Goal: Transaction & Acquisition: Purchase product/service

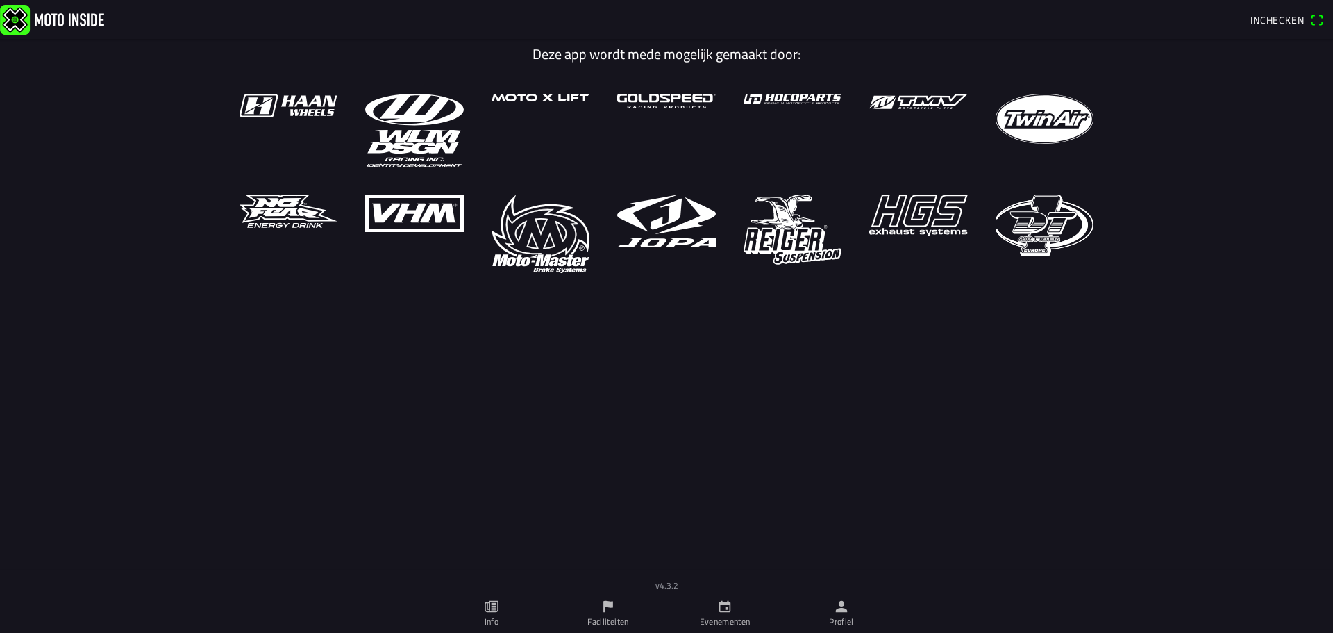
click at [834, 605] on icon "person" at bounding box center [841, 606] width 15 height 15
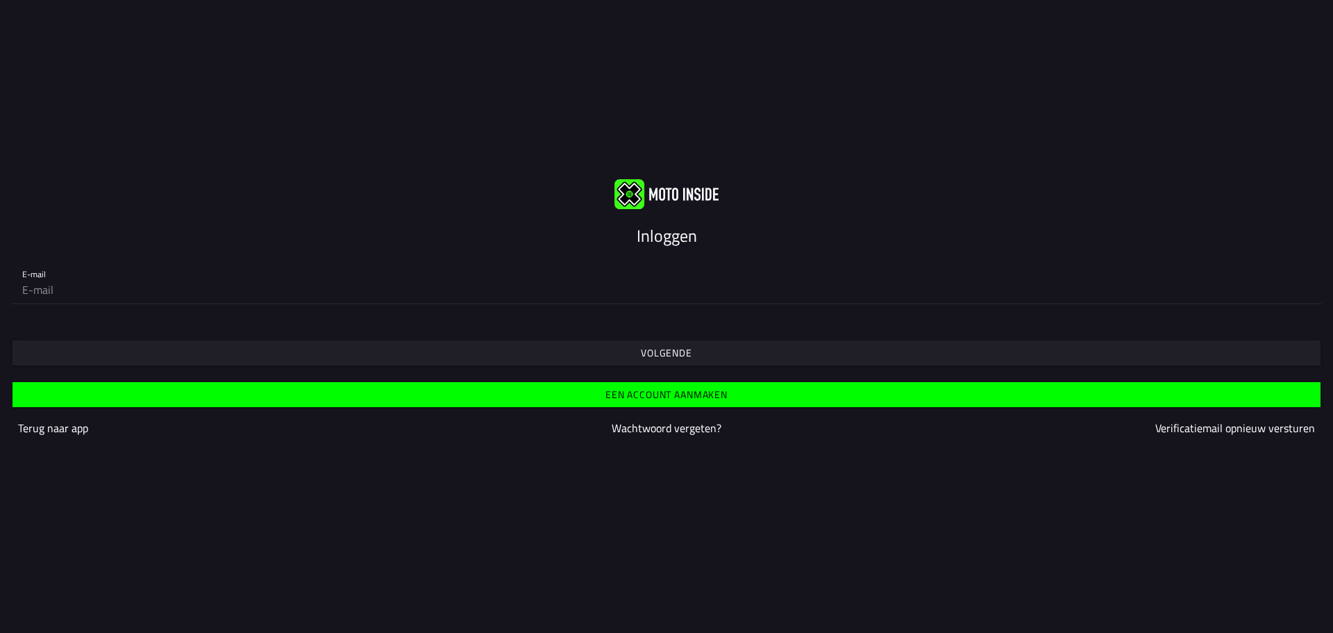
click at [135, 281] on input "email" at bounding box center [666, 290] width 1289 height 28
paste input "zdunek131@wp.pl"
type input "zdunek131@wp.pl"
click at [0, 0] on slot "Volgende" at bounding box center [0, 0] width 0 height 0
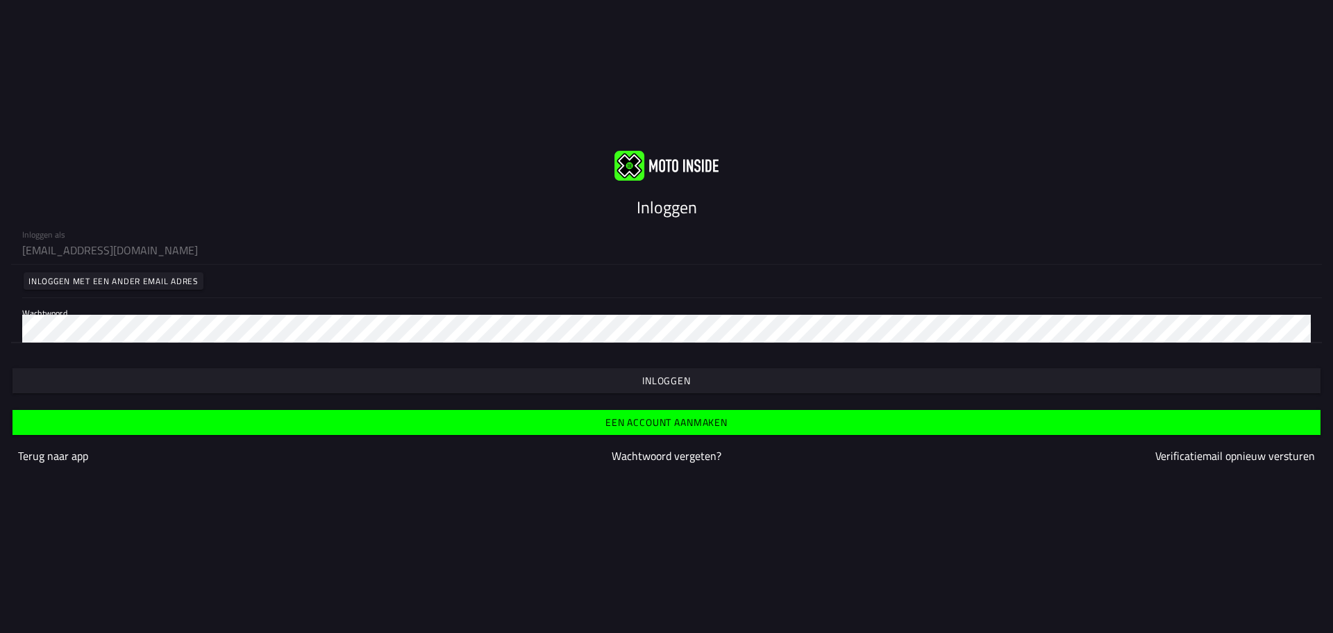
click at [0, 0] on slot "Inloggen" at bounding box center [0, 0] width 0 height 0
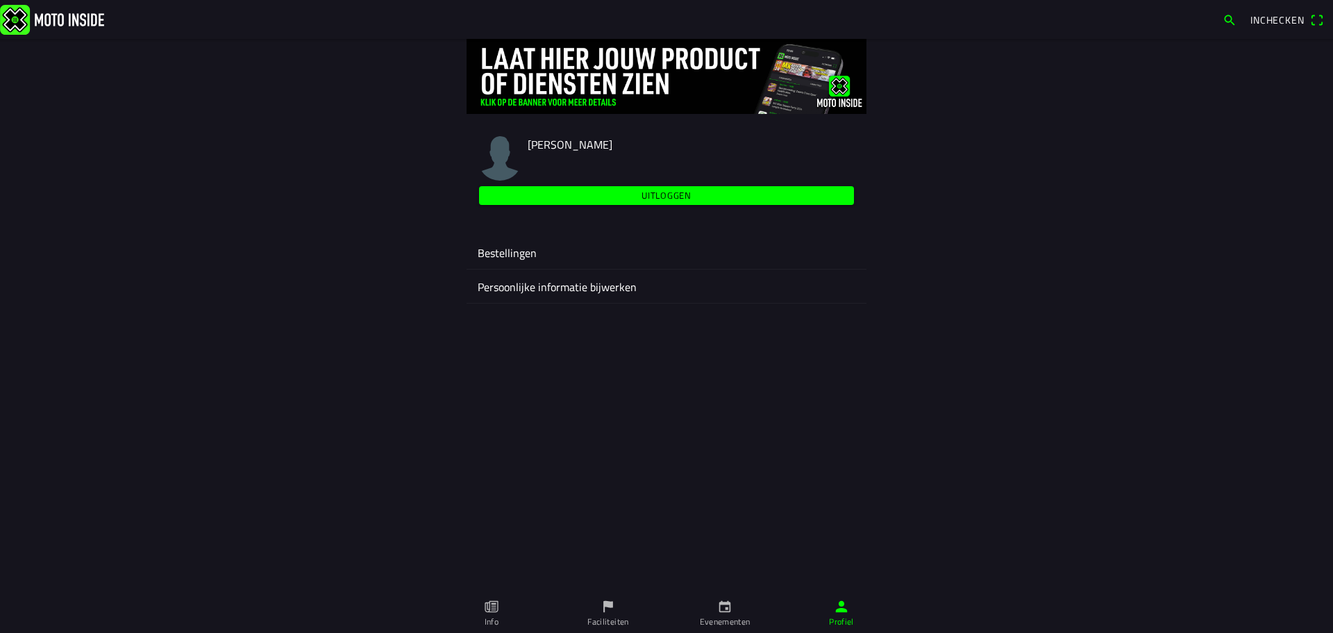
click at [747, 608] on link "Evenementen" at bounding box center [725, 613] width 117 height 39
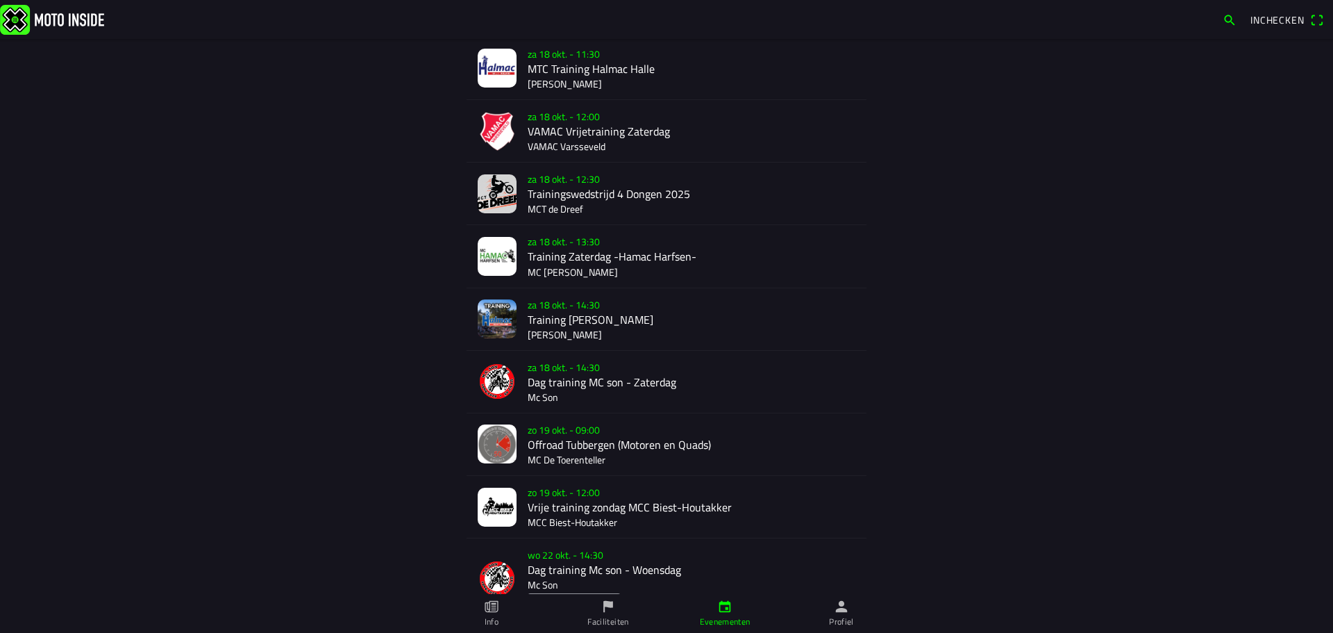
scroll to position [97, 0]
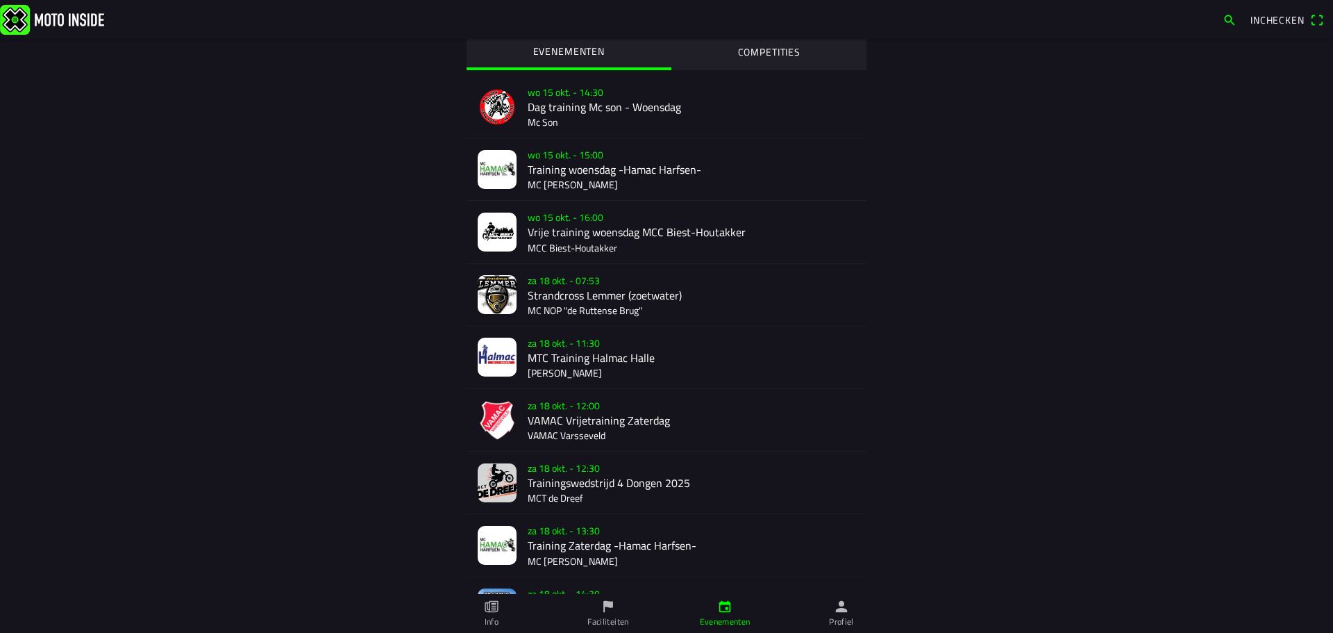
click at [563, 289] on div "za 18 okt. - 07:53 Strandcross Lemmer (zoetwater) MC NOP "de Ruttense Brug"" at bounding box center [692, 295] width 328 height 62
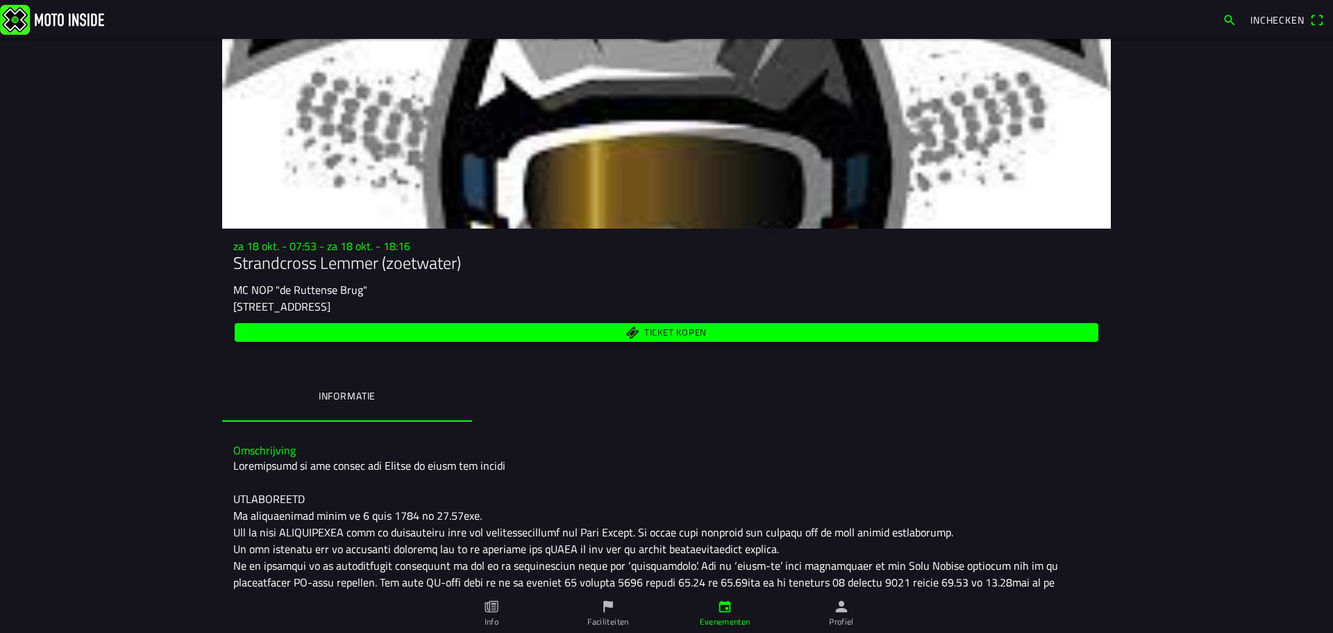
click at [718, 338] on span "Ticket kopen" at bounding box center [667, 332] width 848 height 19
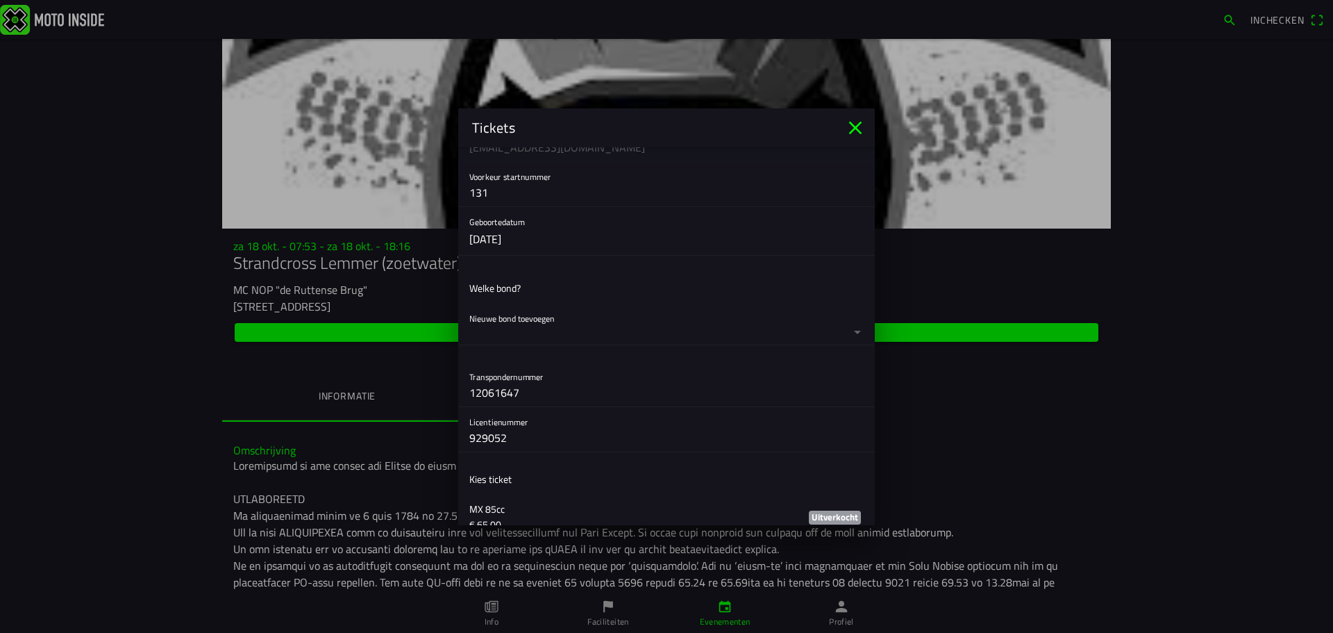
scroll to position [294, 0]
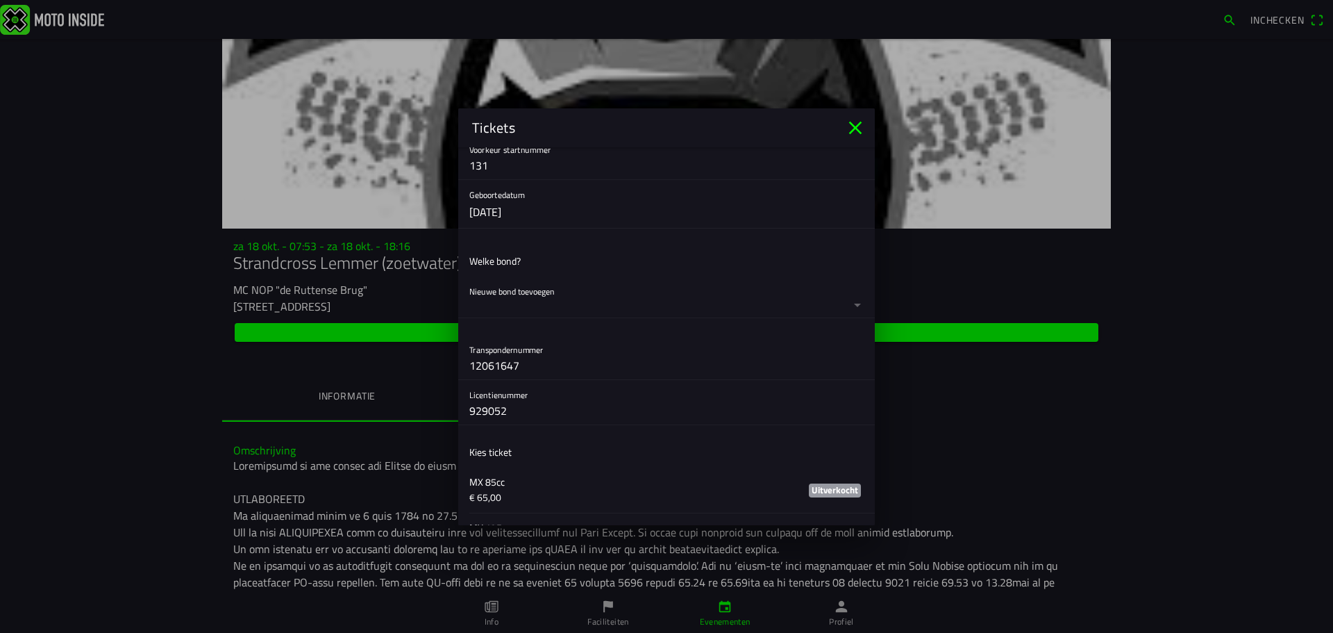
click at [544, 295] on button "button" at bounding box center [671, 296] width 405 height 41
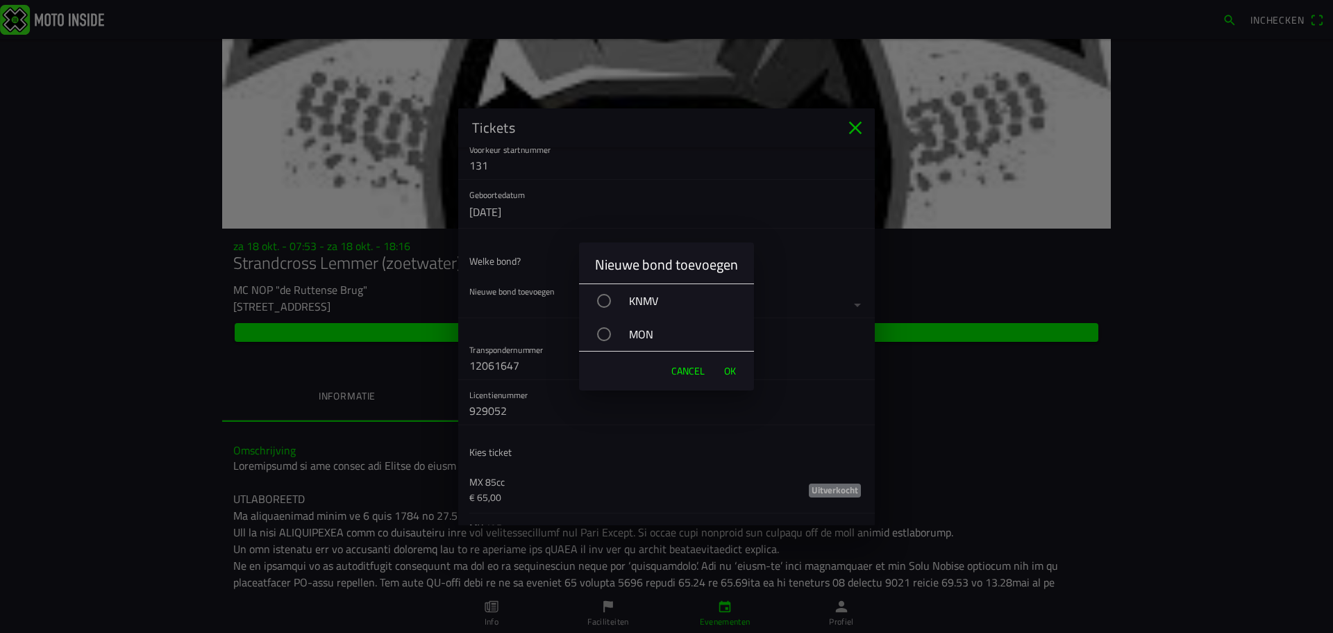
click at [635, 303] on div "KNMV" at bounding box center [673, 300] width 161 height 35
click at [731, 372] on span "OK" at bounding box center [730, 371] width 12 height 14
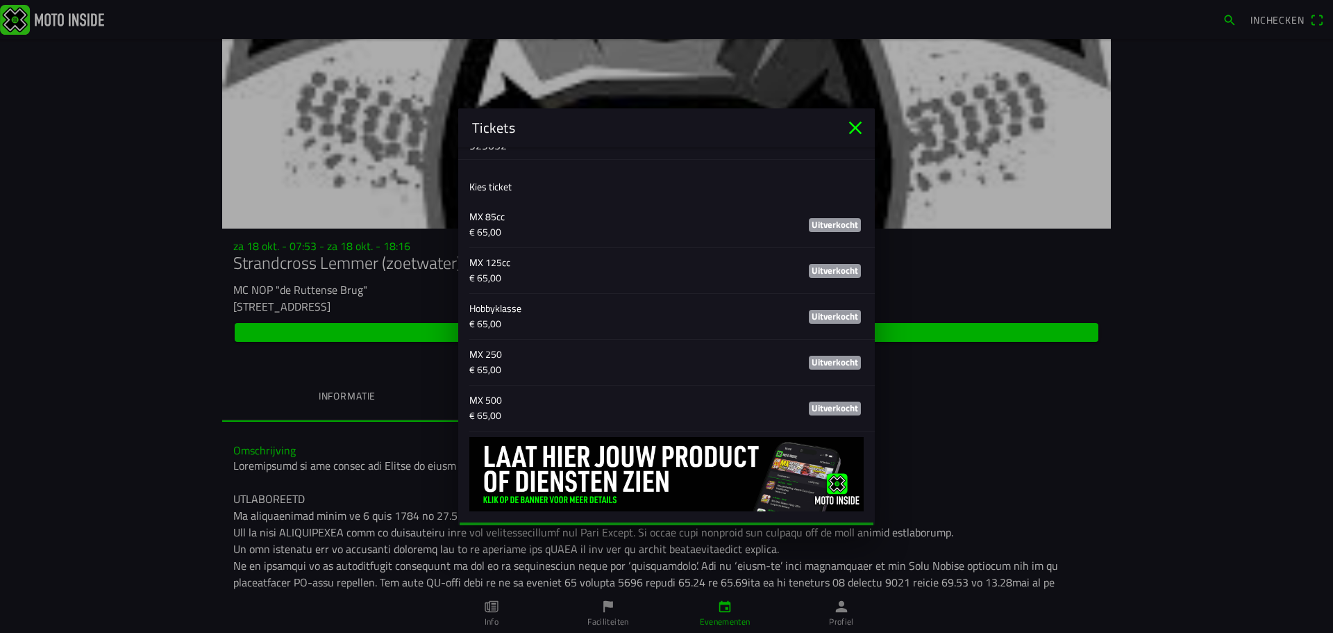
scroll to position [637, 0]
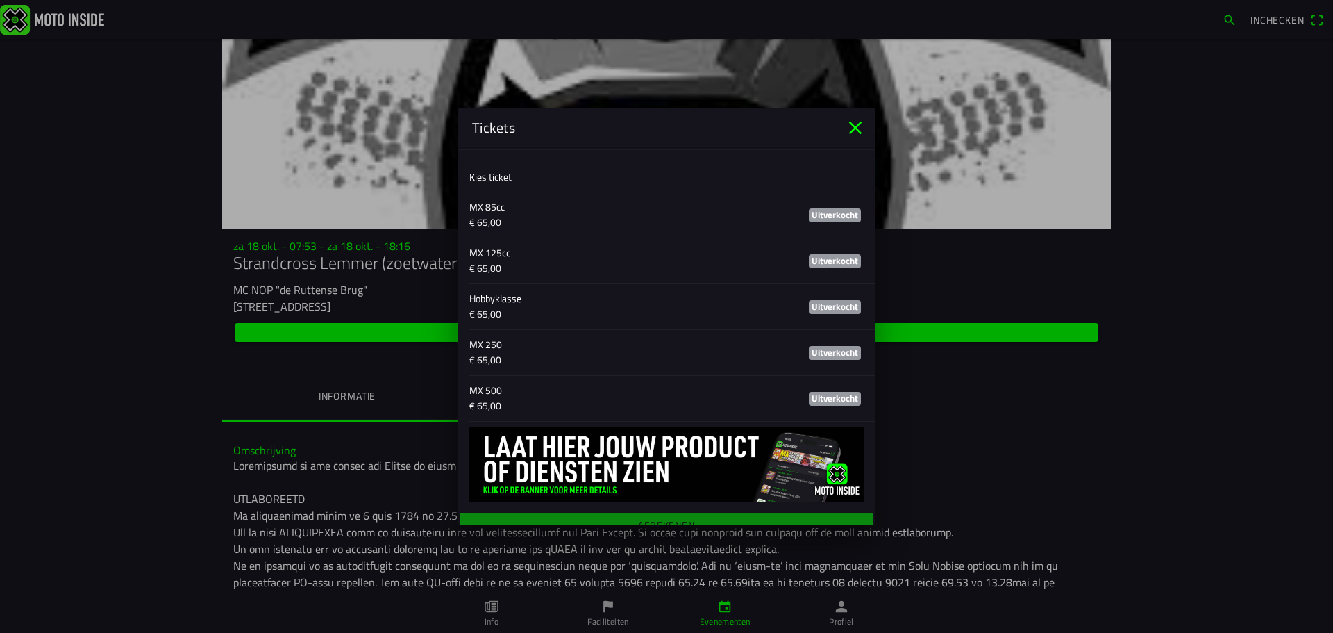
click at [853, 128] on icon "close" at bounding box center [855, 128] width 22 height 22
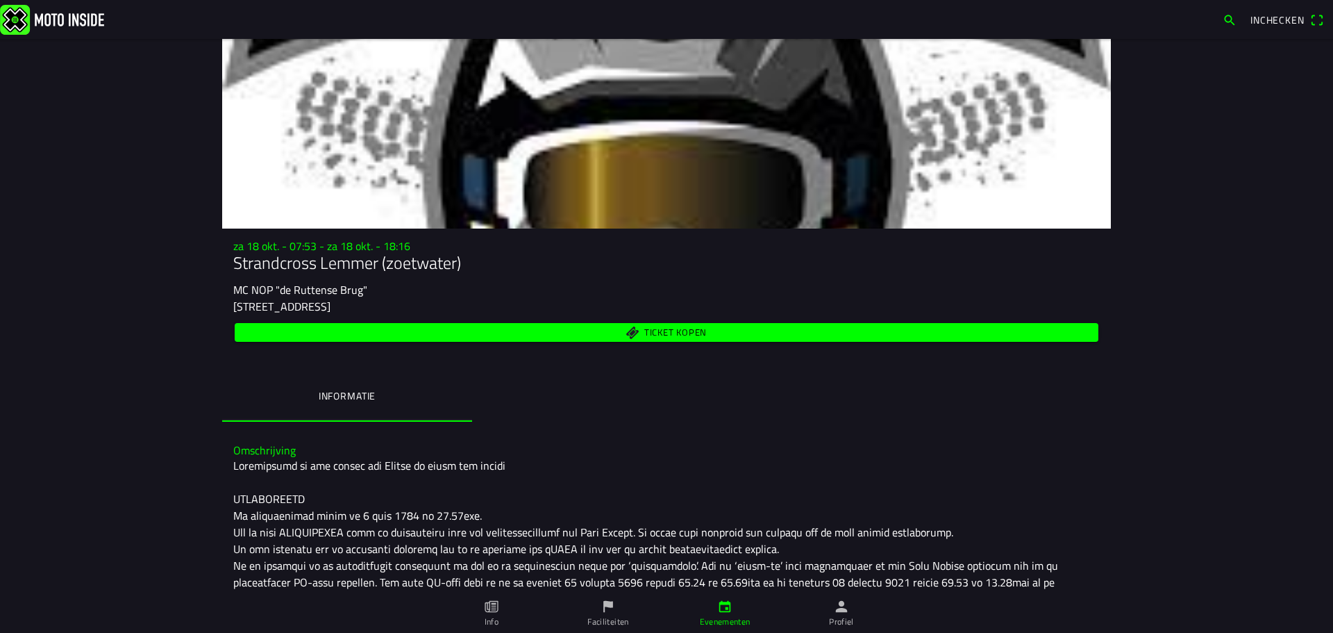
click at [687, 328] on span "Ticket kopen" at bounding box center [675, 332] width 62 height 9
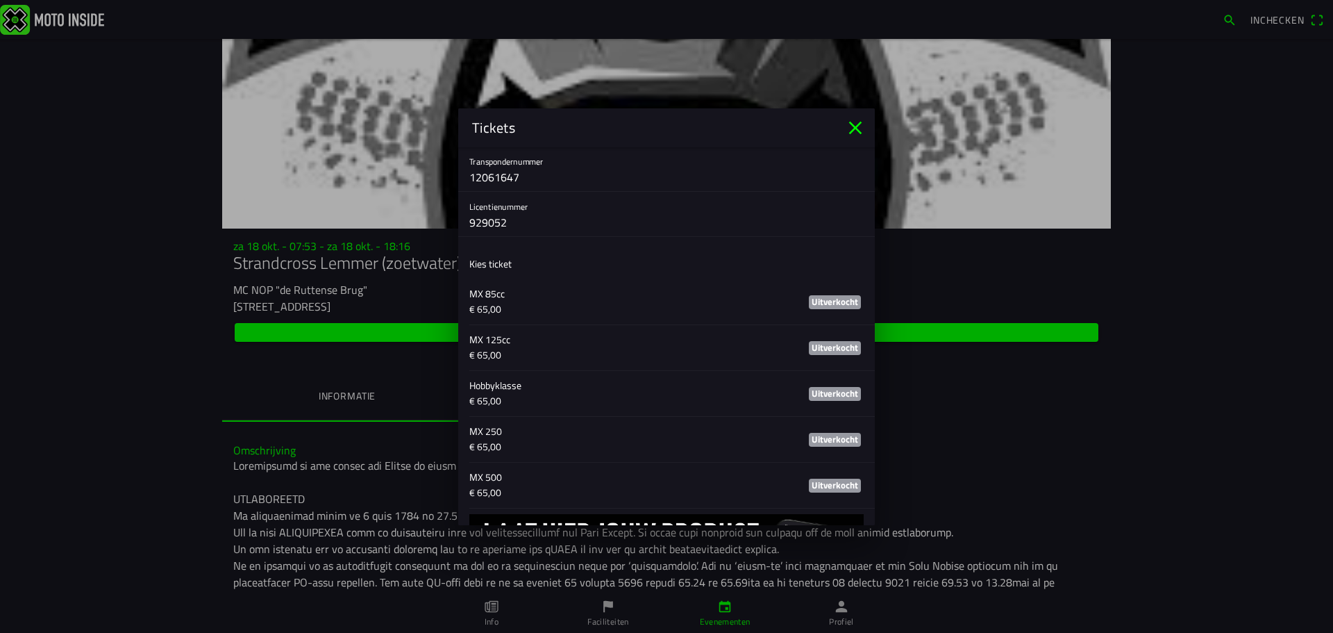
scroll to position [287, 0]
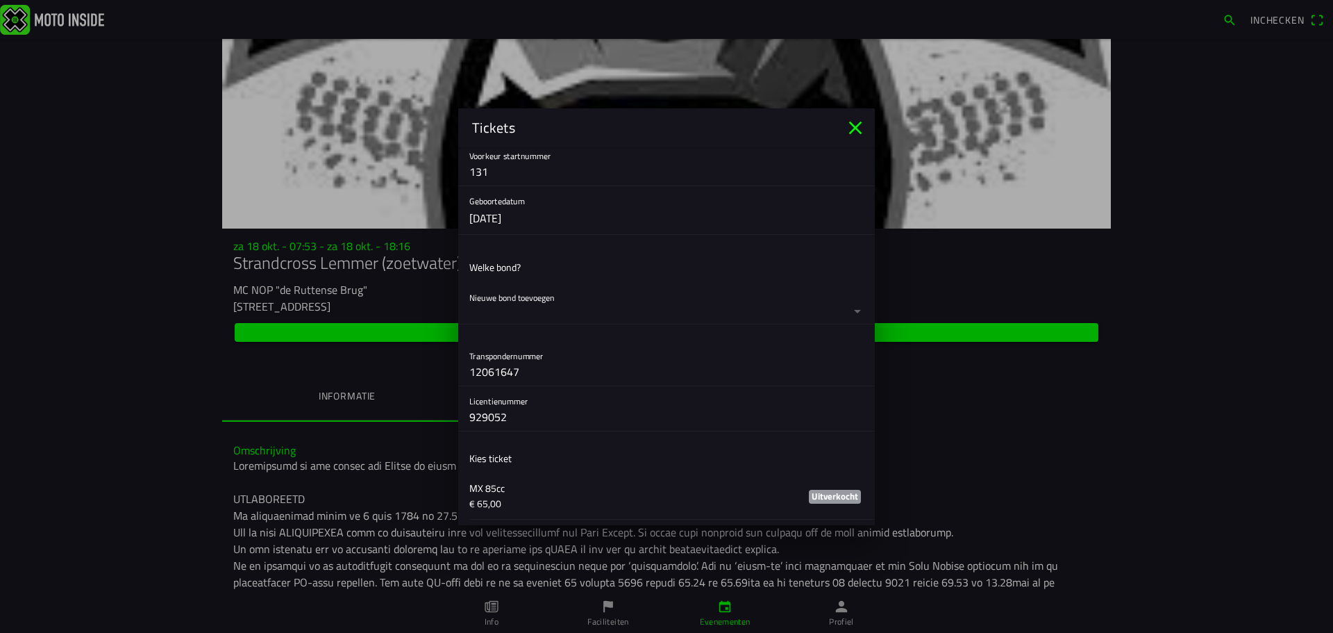
click at [857, 131] on icon "close" at bounding box center [855, 127] width 13 height 13
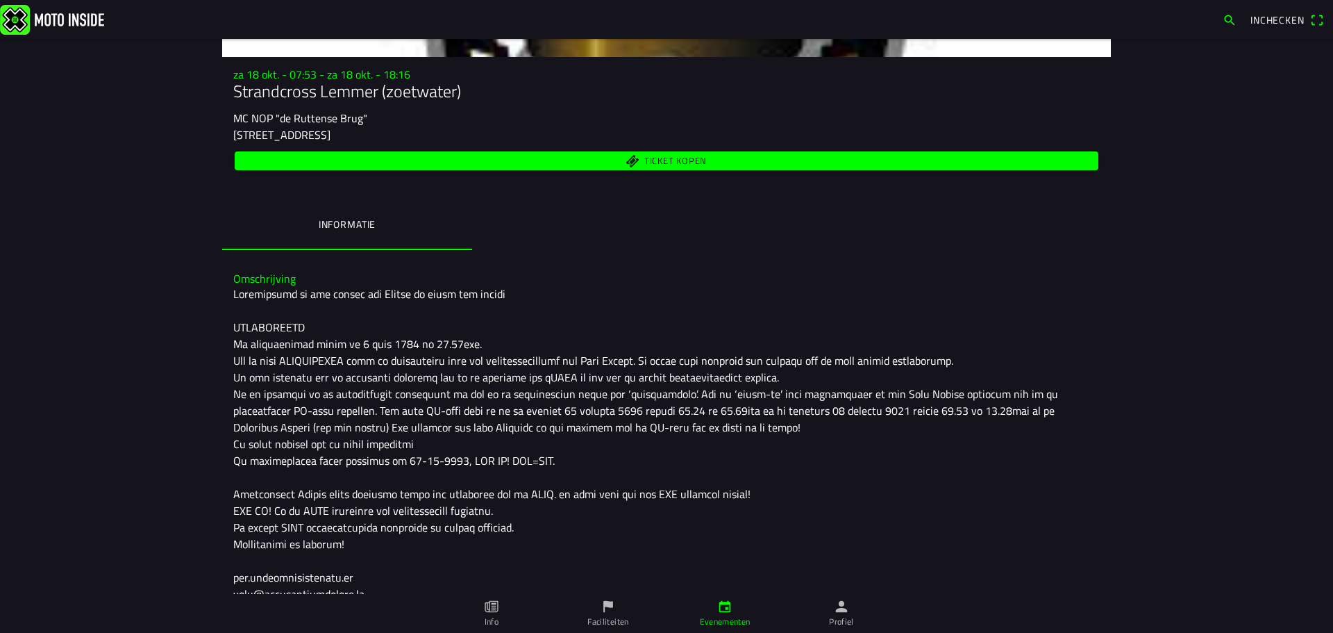
scroll to position [159, 0]
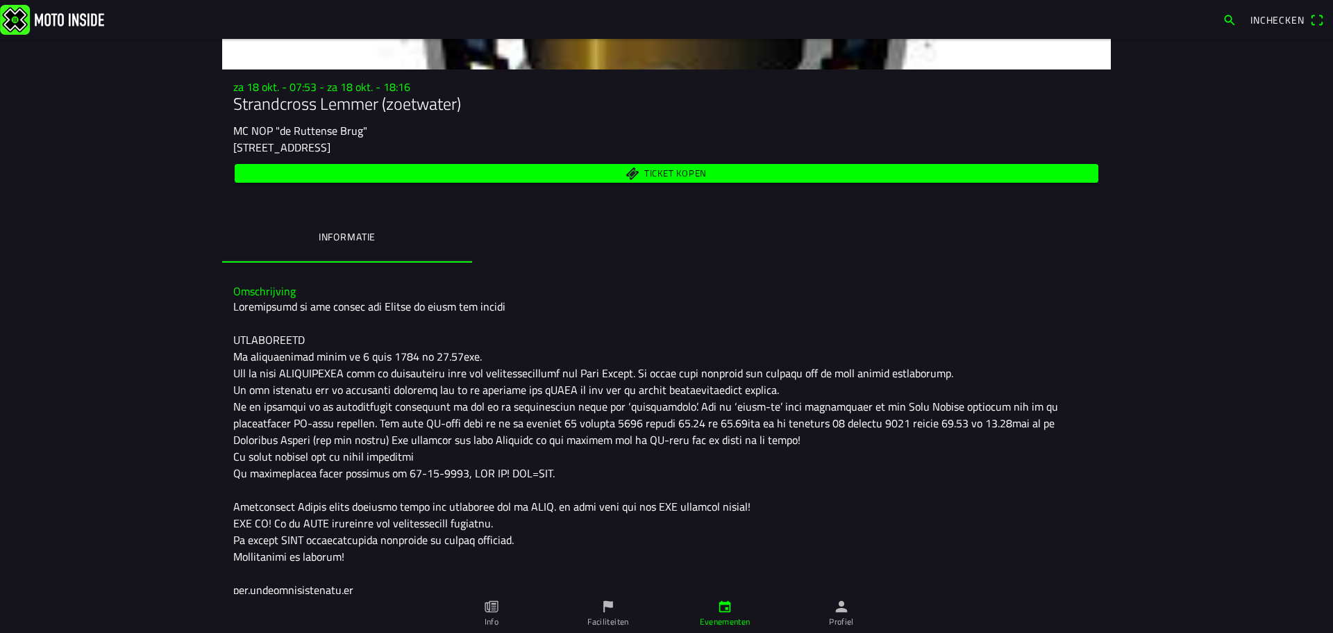
click at [55, 22] on img at bounding box center [52, 19] width 104 height 30
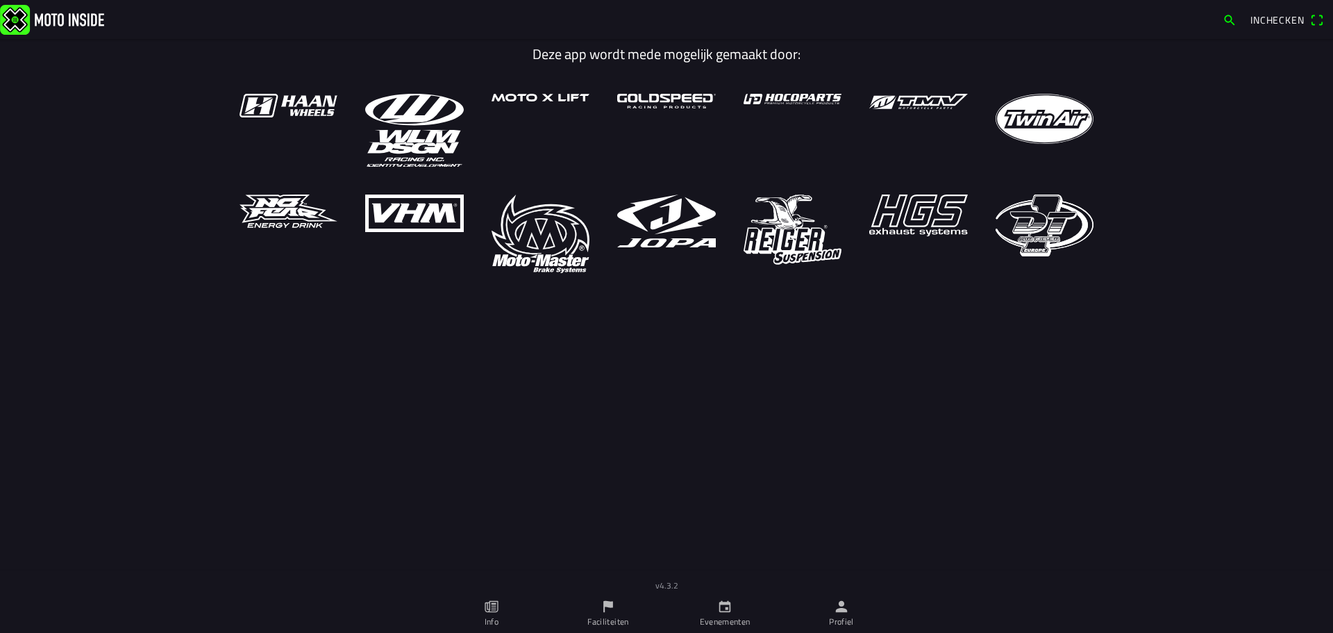
click at [499, 617] on link "Info" at bounding box center [491, 613] width 117 height 39
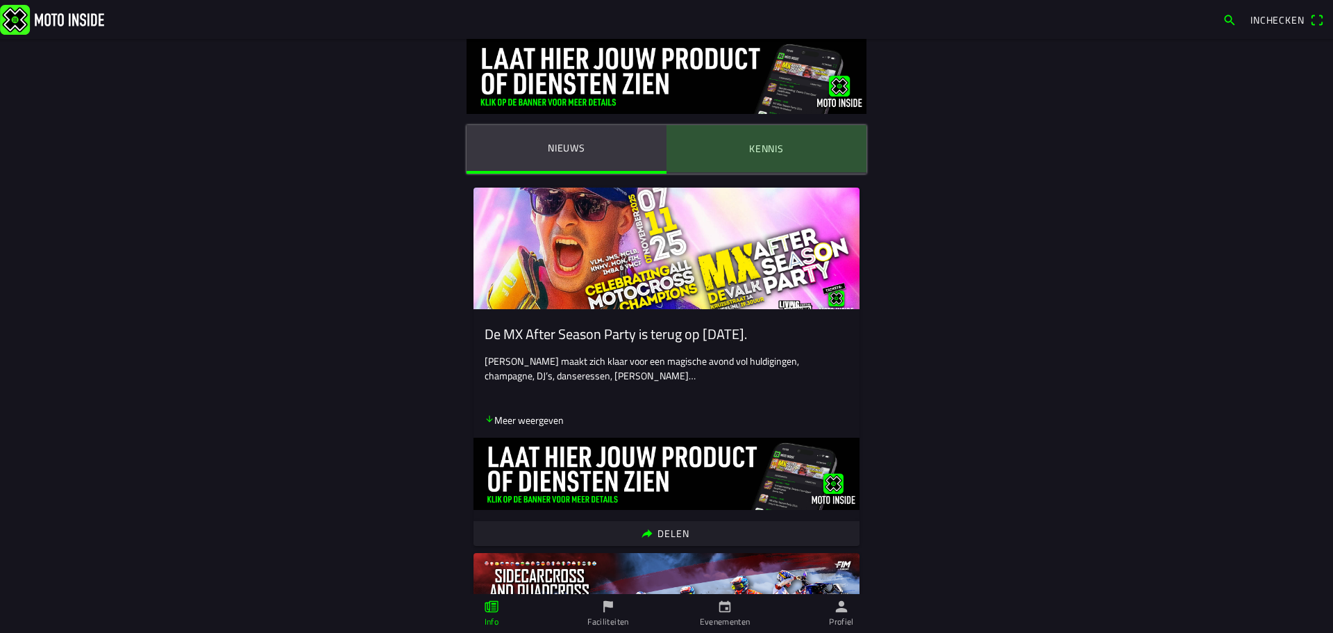
click at [769, 143] on ion-label "Kennis" at bounding box center [766, 148] width 35 height 15
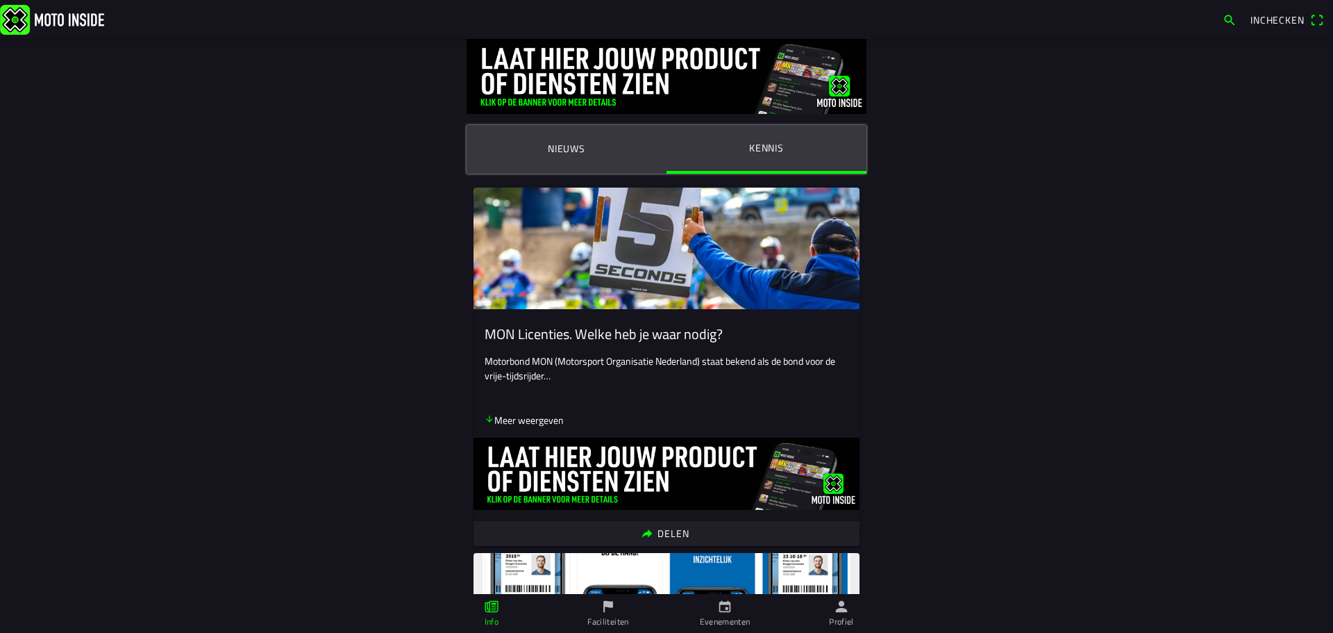
click at [585, 152] on button "Nieuws" at bounding box center [567, 148] width 200 height 47
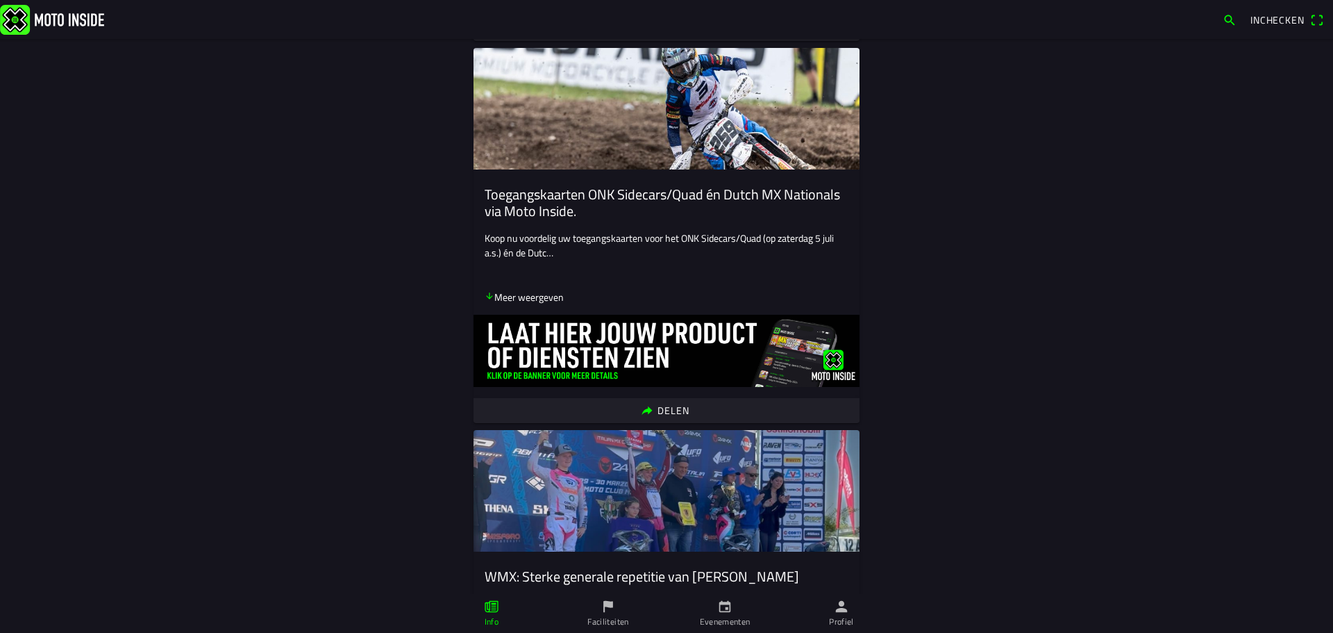
scroll to position [680, 0]
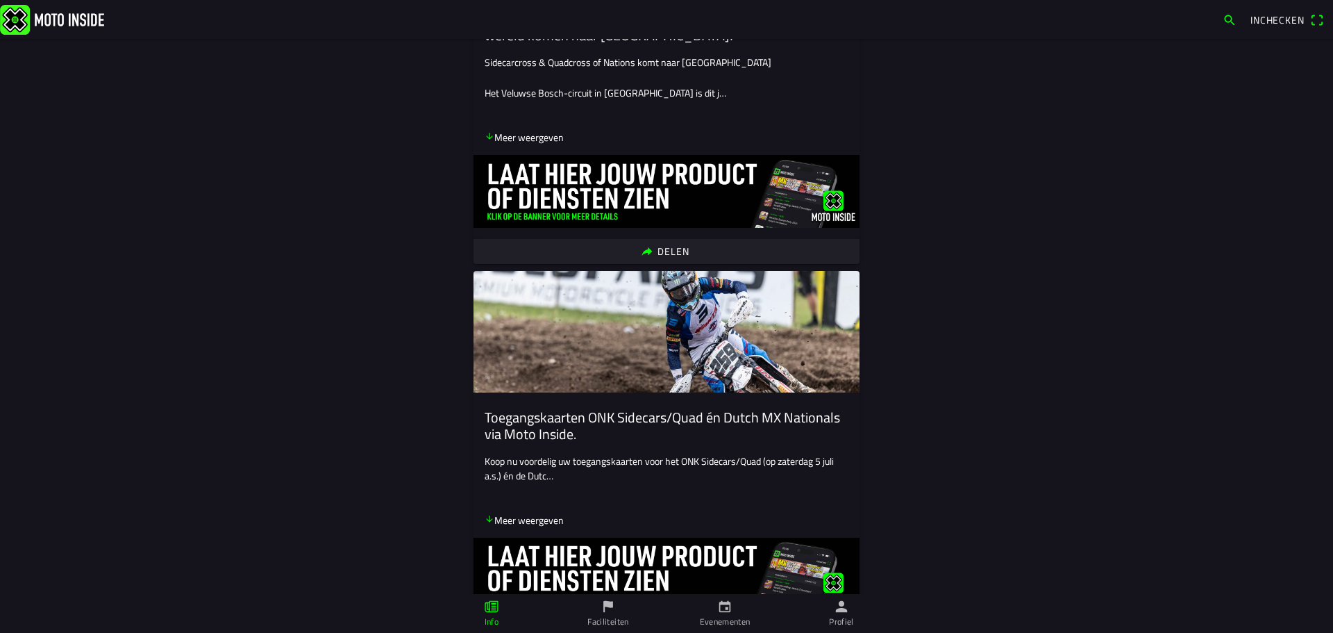
click at [610, 621] on ion-label "Faciliteiten" at bounding box center [607, 621] width 41 height 12
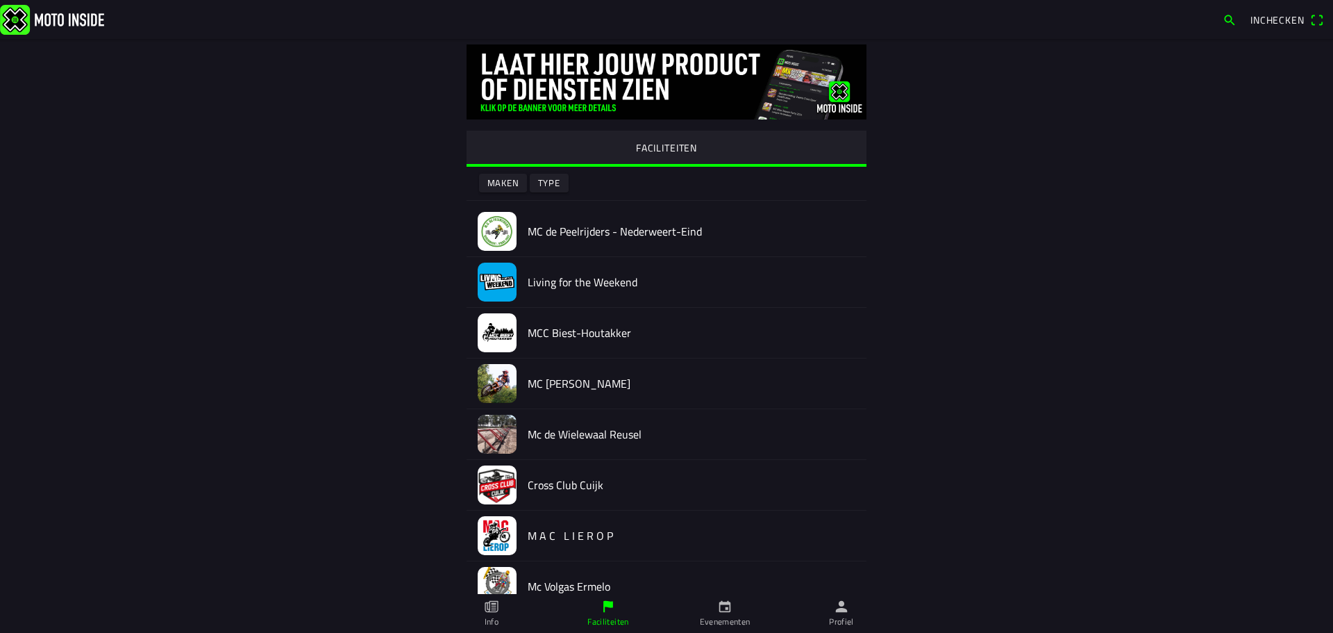
click at [501, 616] on link "Info" at bounding box center [491, 613] width 117 height 39
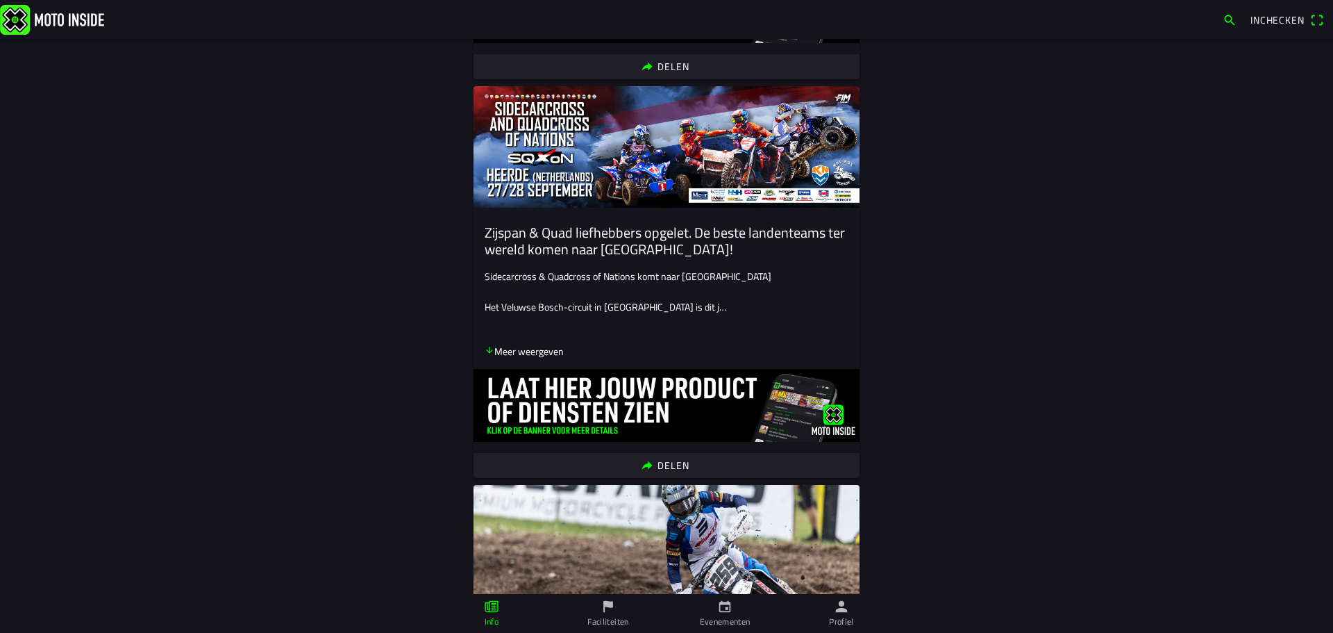
scroll to position [335, 0]
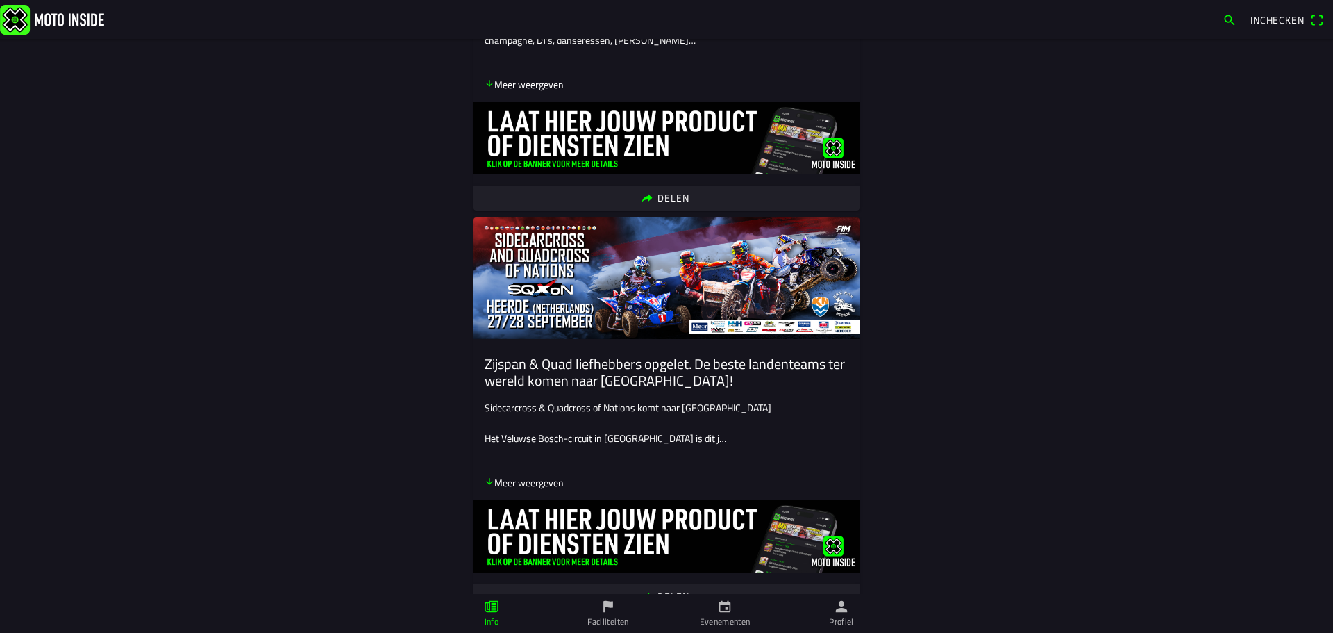
click at [724, 614] on link "Evenementen" at bounding box center [725, 613] width 117 height 39
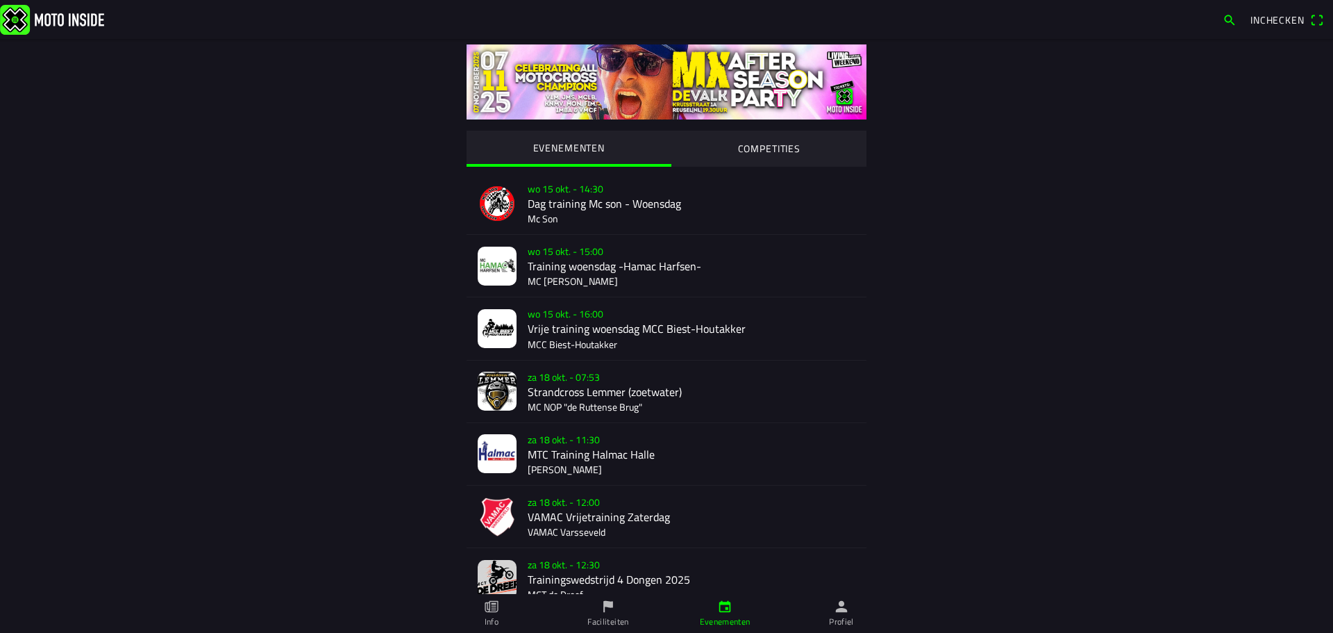
click at [848, 613] on icon "person" at bounding box center [841, 606] width 15 height 15
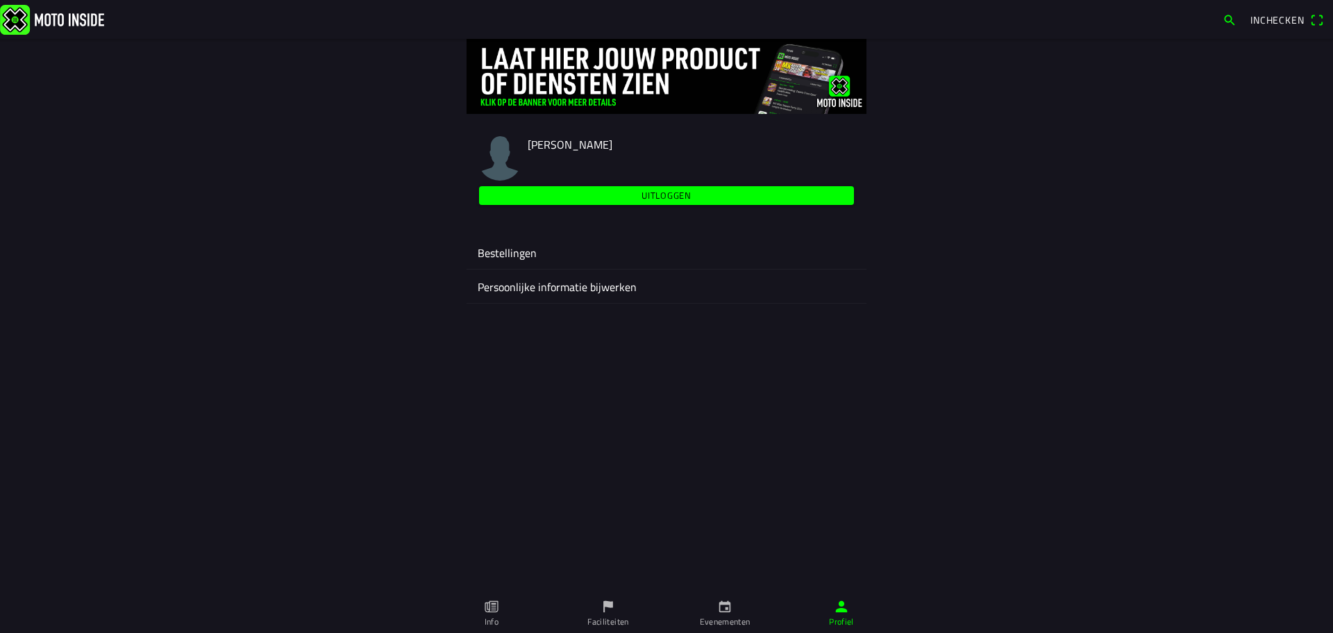
click at [728, 625] on ion-label "Evenementen" at bounding box center [725, 621] width 51 height 12
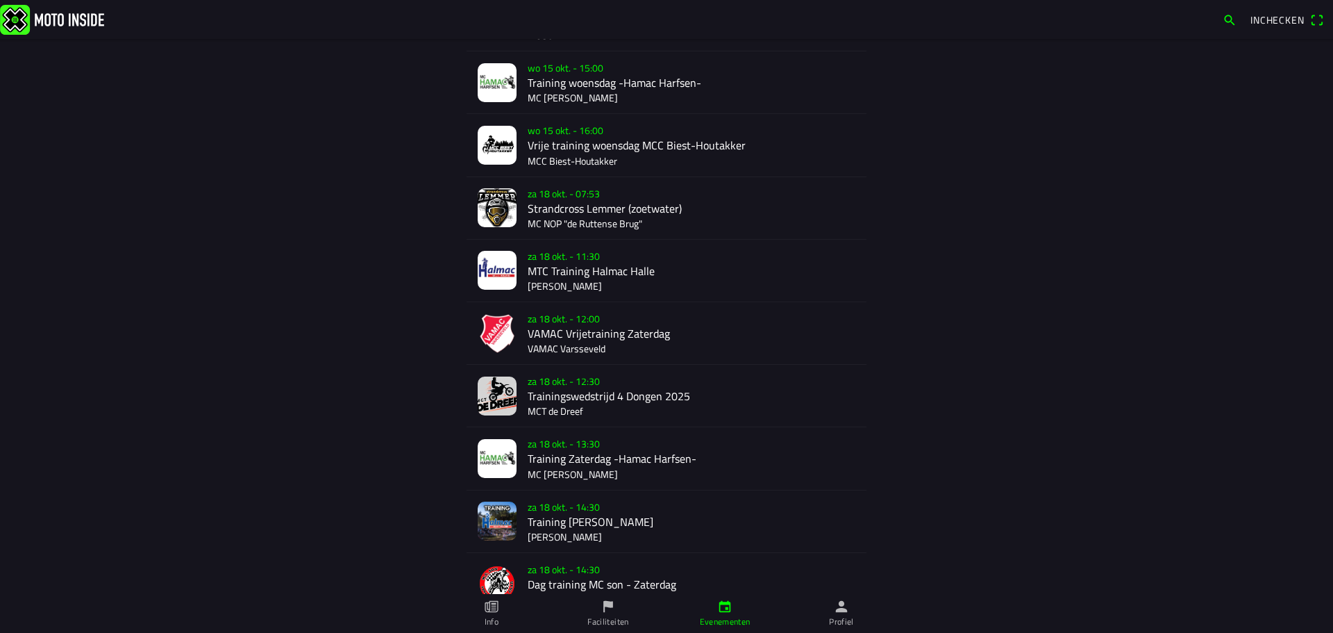
scroll to position [178, 0]
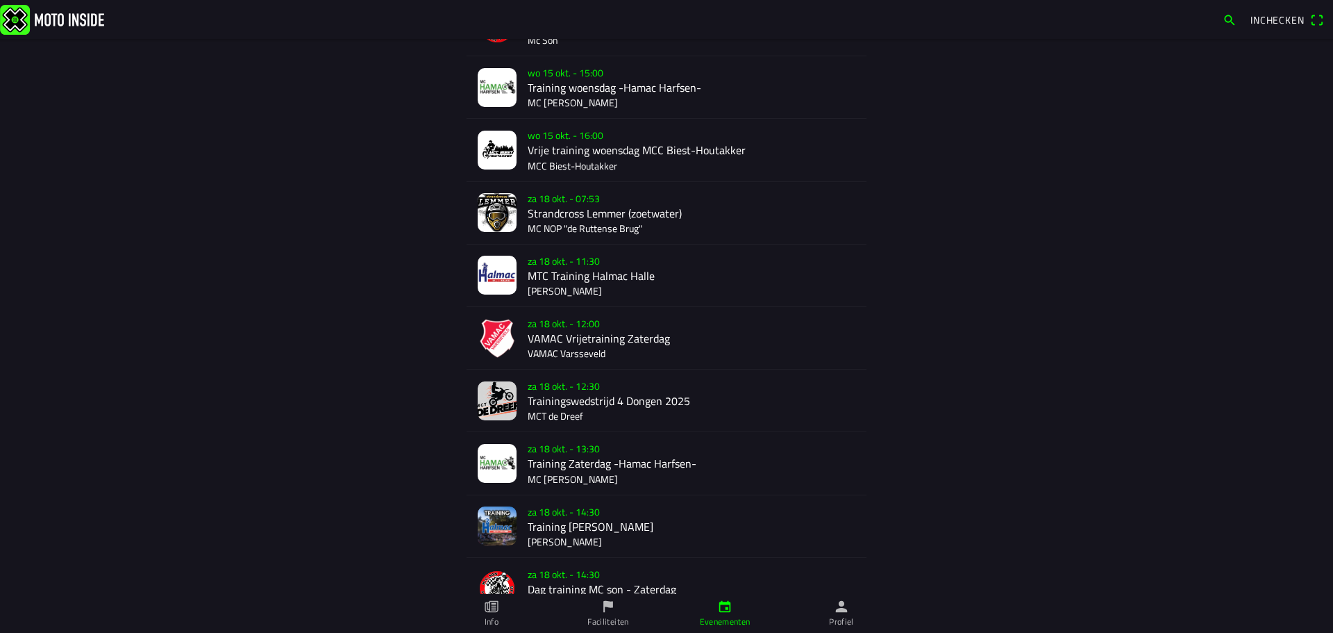
click at [574, 191] on div "za 18 okt. - 07:53 Strandcross Lemmer (zoetwater) MC NOP "de Ruttense Brug"" at bounding box center [692, 213] width 328 height 62
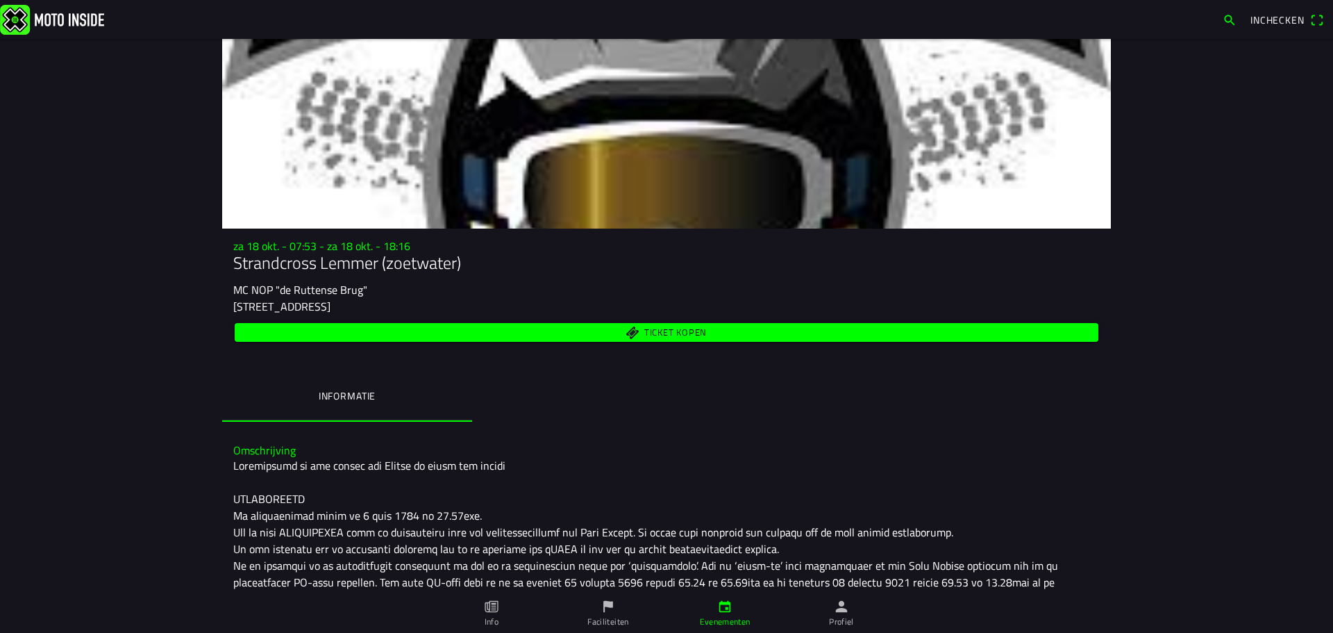
click at [685, 328] on span "Ticket kopen" at bounding box center [675, 332] width 62 height 9
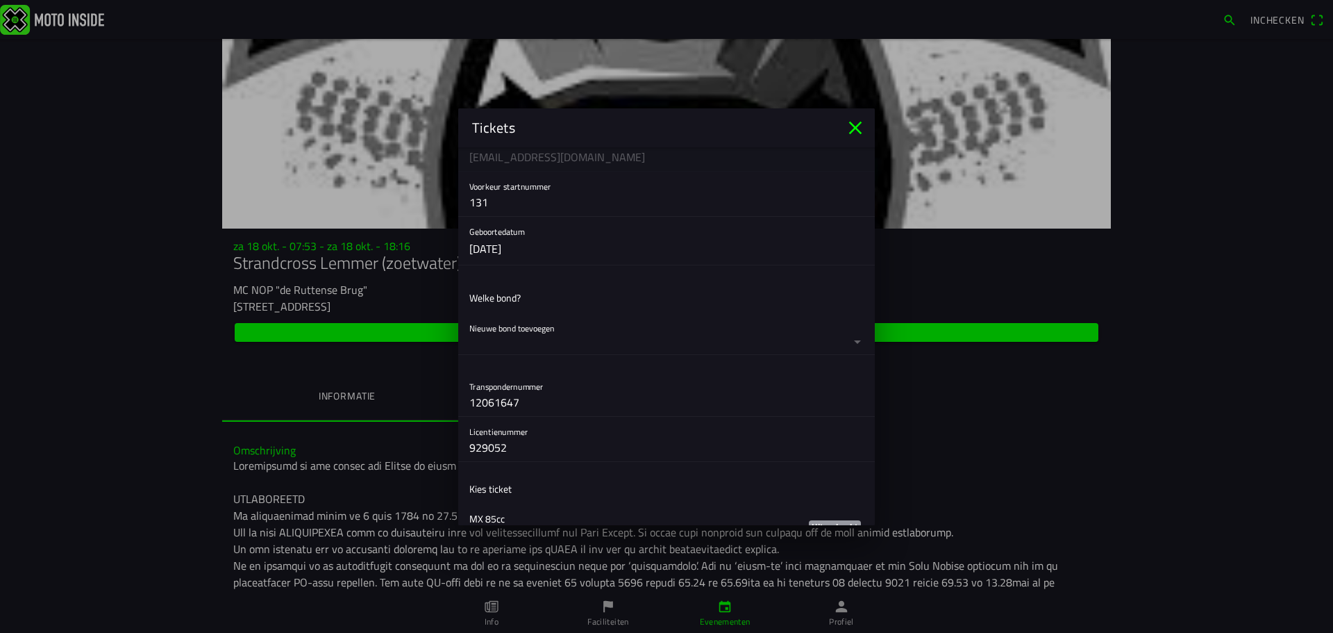
scroll to position [314, 0]
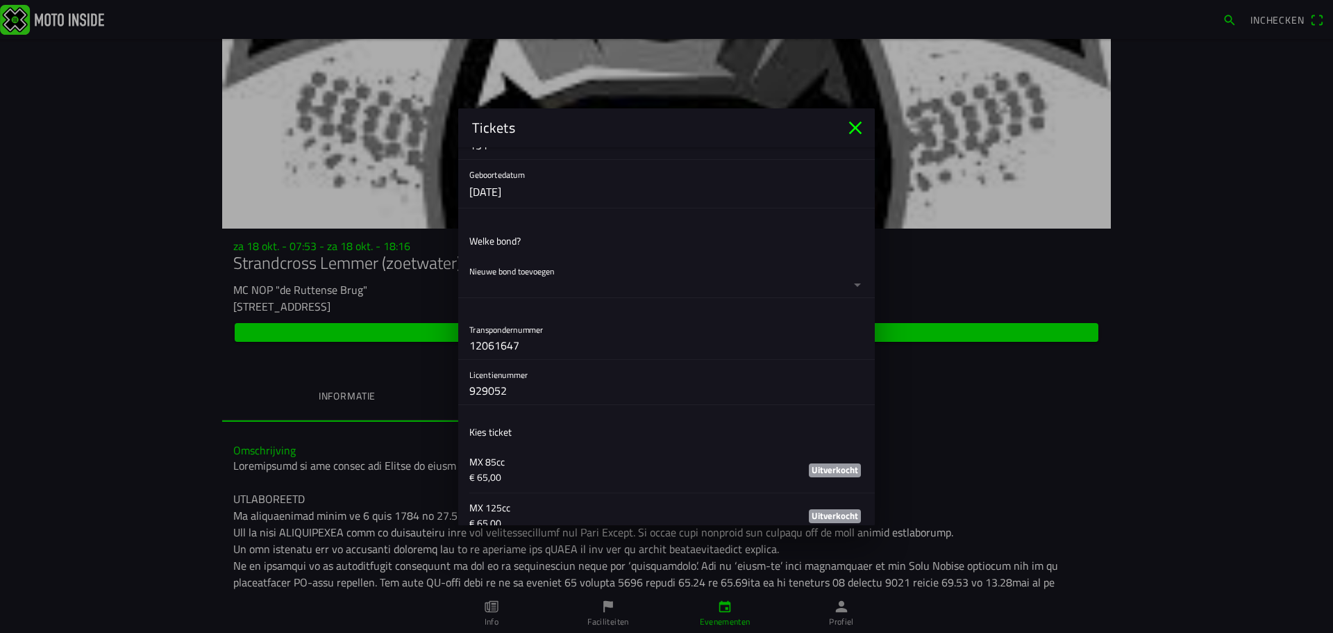
click at [850, 286] on button "button" at bounding box center [671, 276] width 405 height 41
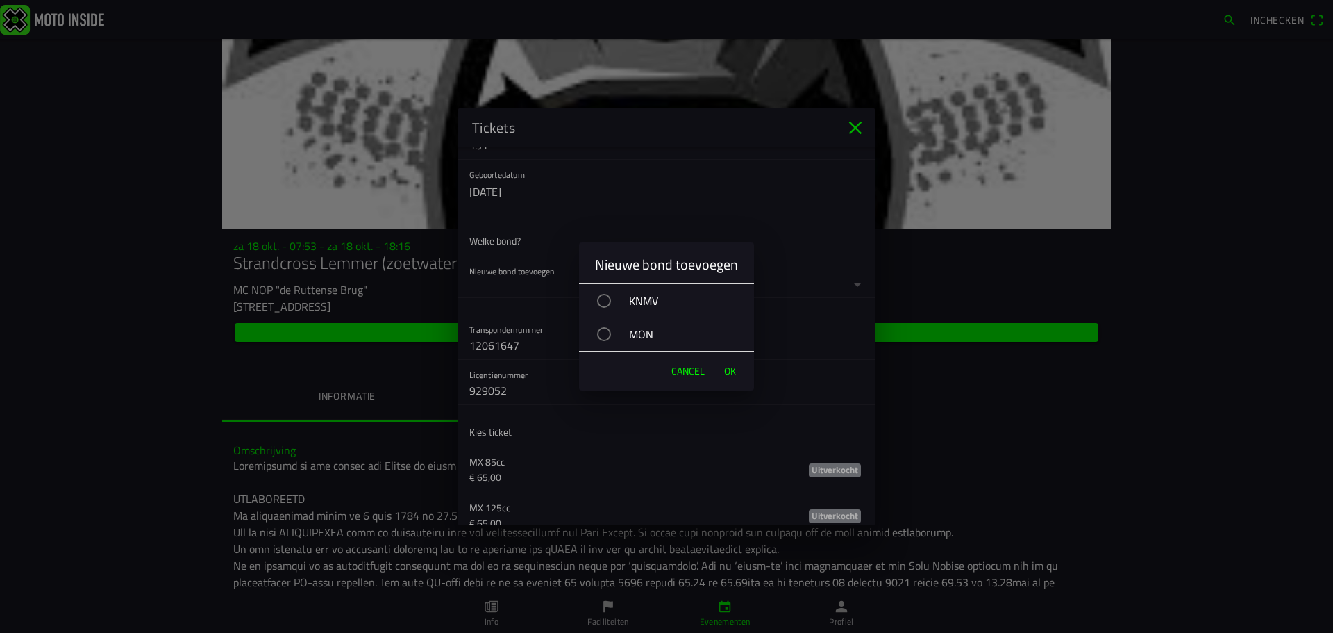
click at [626, 299] on div "KNMV" at bounding box center [673, 300] width 161 height 35
click at [719, 372] on button "OK" at bounding box center [730, 371] width 26 height 28
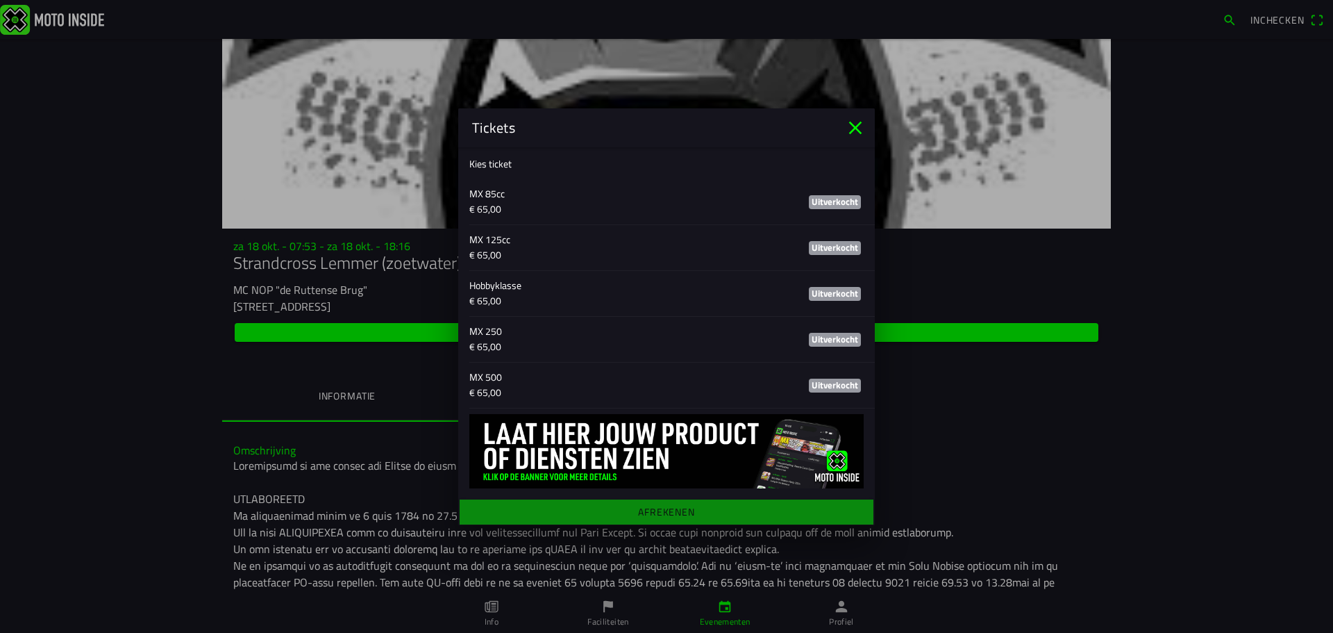
scroll to position [652, 0]
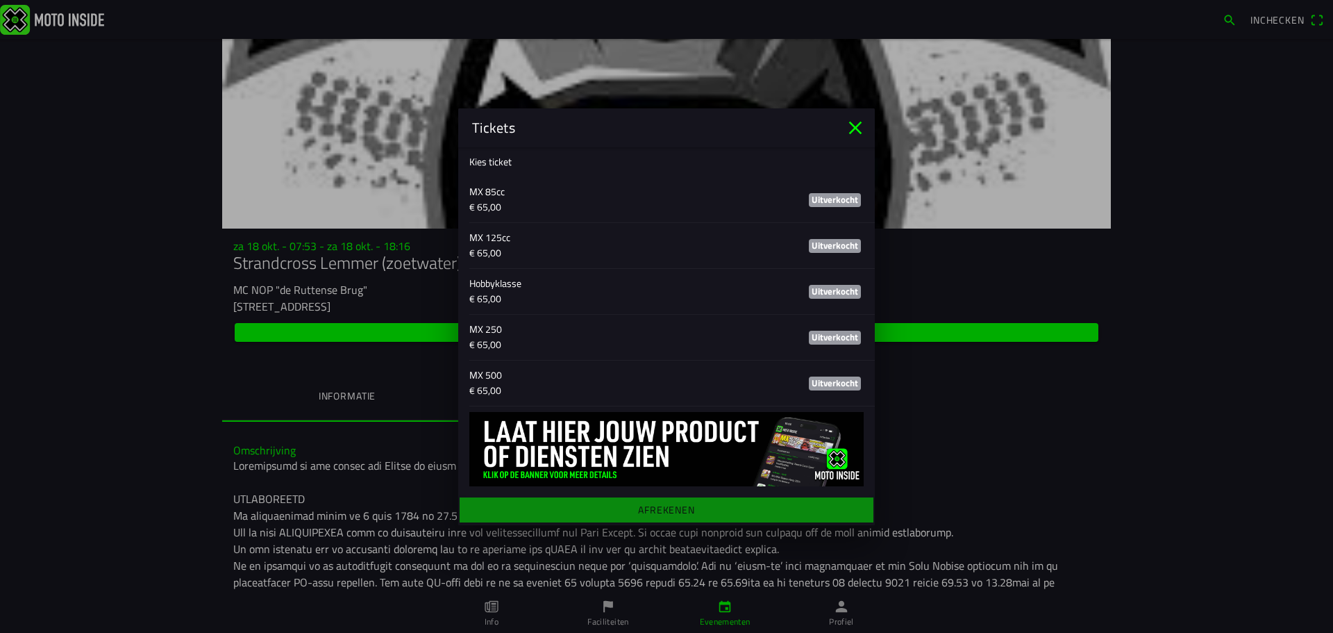
click at [855, 128] on icon "close" at bounding box center [855, 127] width 13 height 13
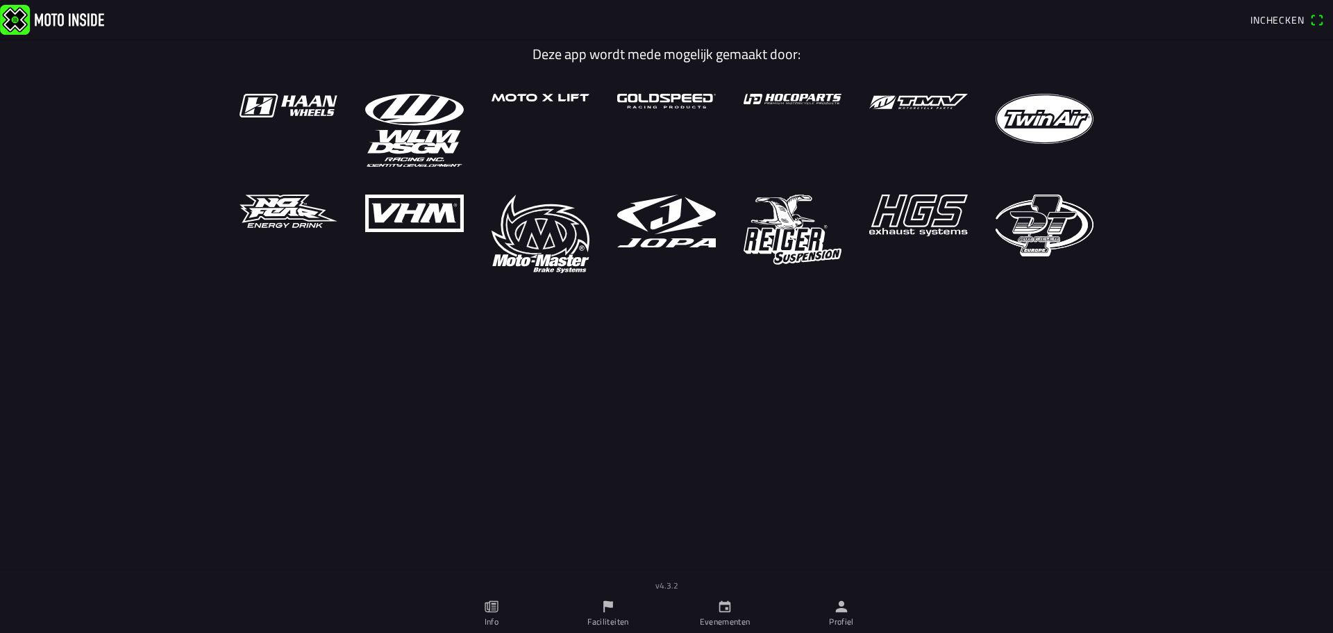
click at [851, 612] on link "Profiel" at bounding box center [841, 613] width 117 height 39
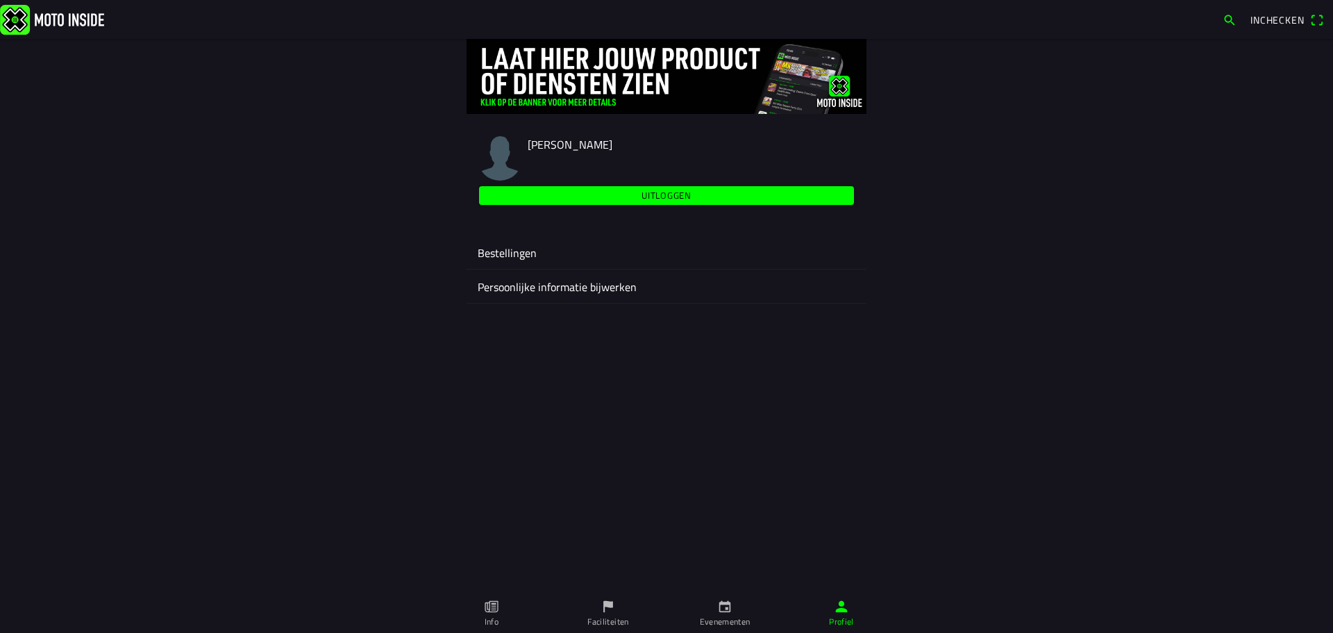
click at [739, 614] on link "Evenementen" at bounding box center [725, 613] width 117 height 39
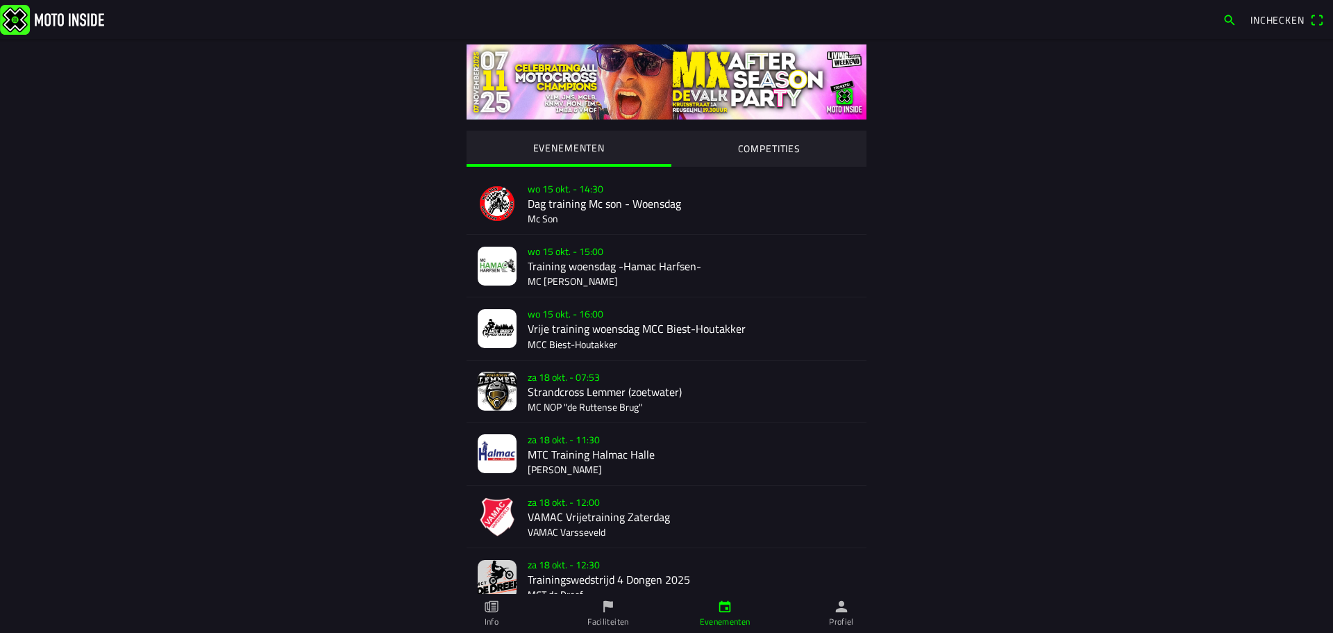
click at [580, 375] on div "za 18 okt. - 07:53 Strandcross Lemmer (zoetwater) MC NOP "de Ruttense Brug"" at bounding box center [692, 391] width 328 height 62
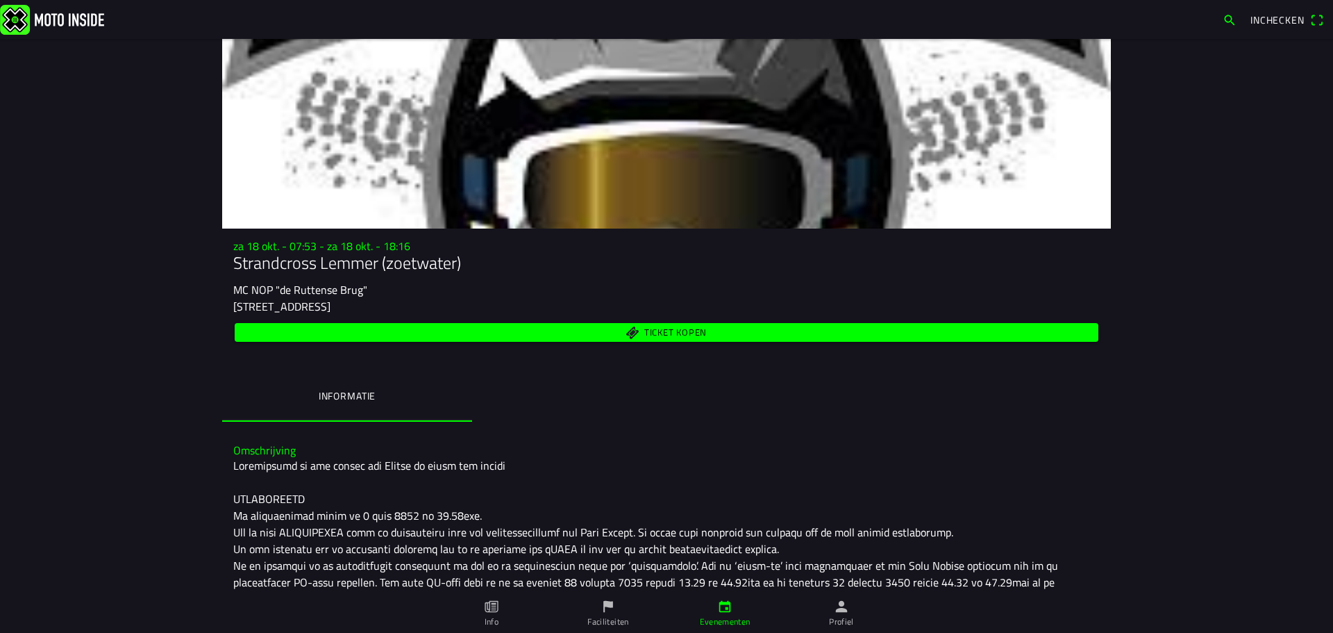
click at [698, 339] on span "Ticket kopen" at bounding box center [667, 332] width 848 height 19
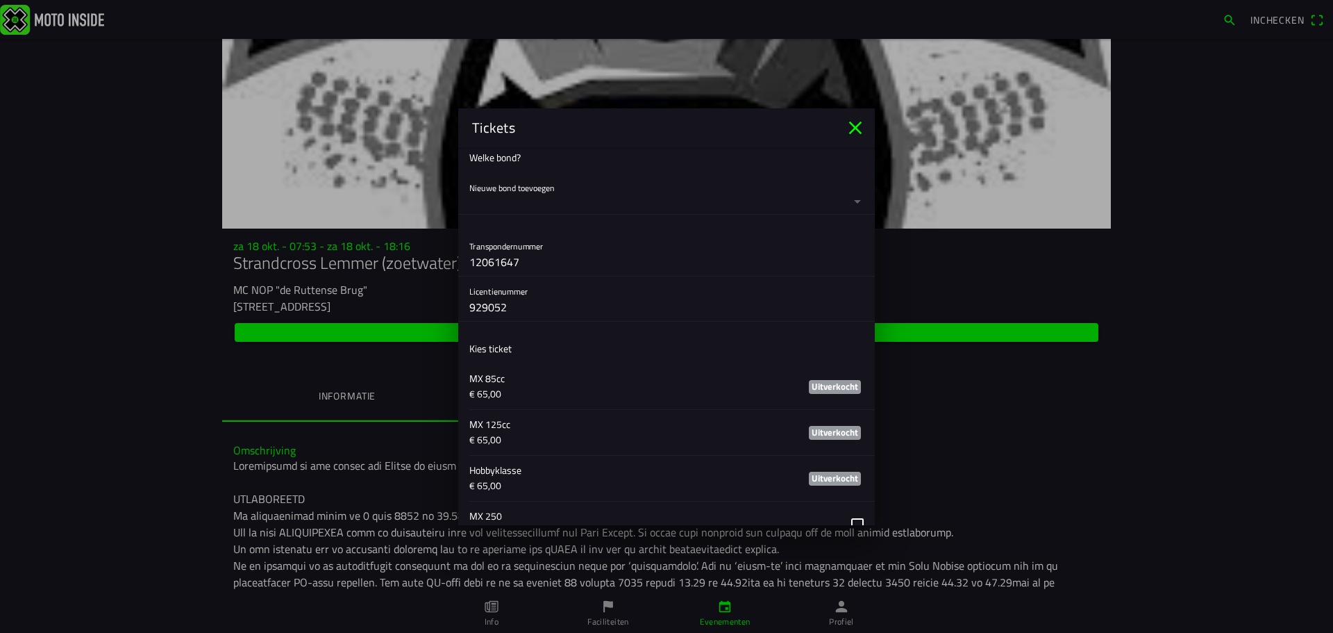
scroll to position [415, 0]
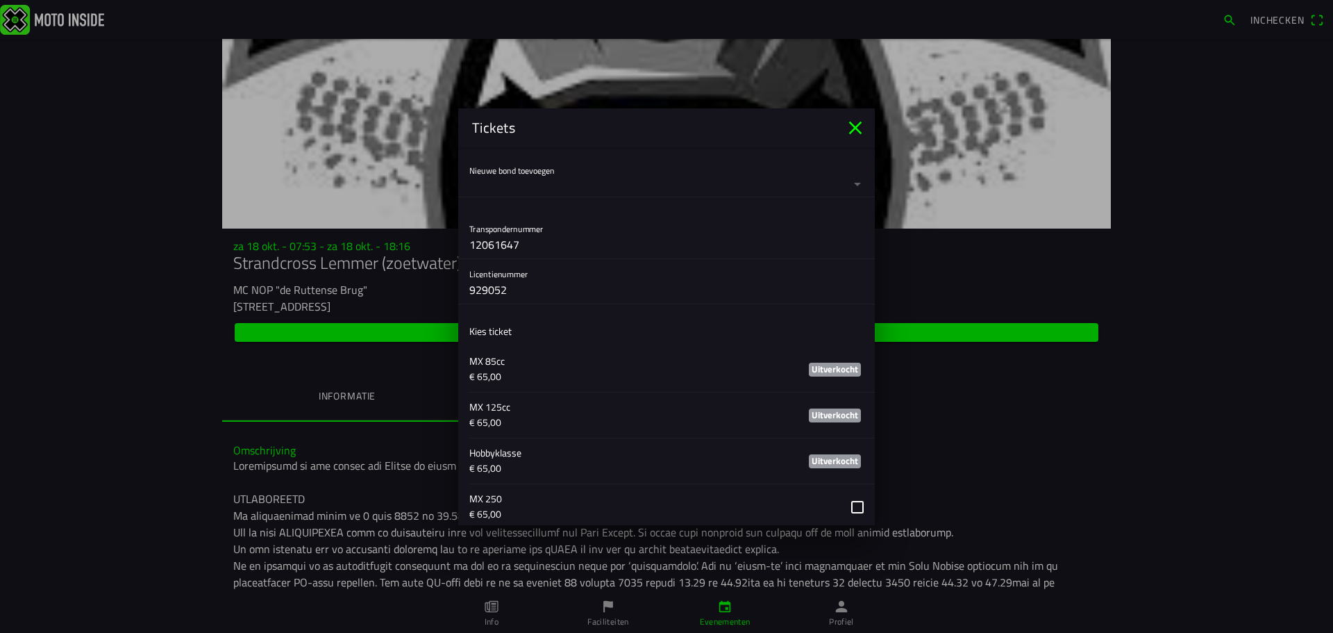
click at [859, 190] on button "button" at bounding box center [671, 176] width 405 height 41
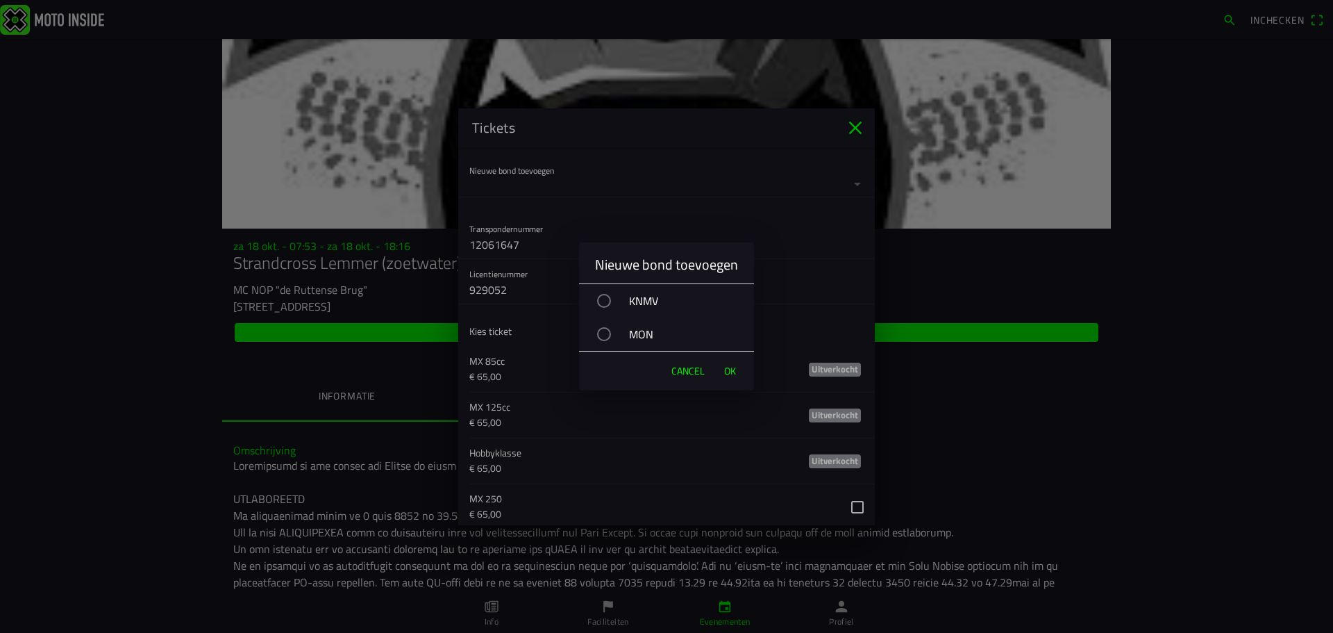
click at [617, 307] on div "KNMV" at bounding box center [673, 300] width 161 height 35
click at [733, 376] on span "OK" at bounding box center [730, 371] width 12 height 14
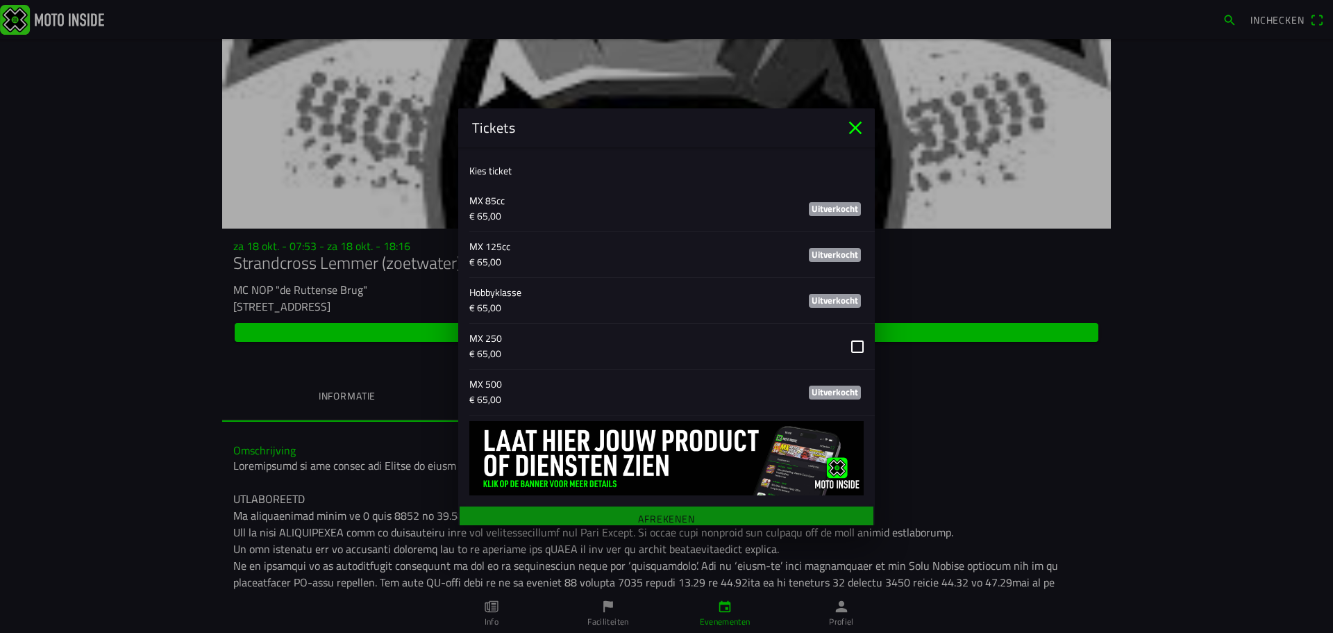
scroll to position [652, 0]
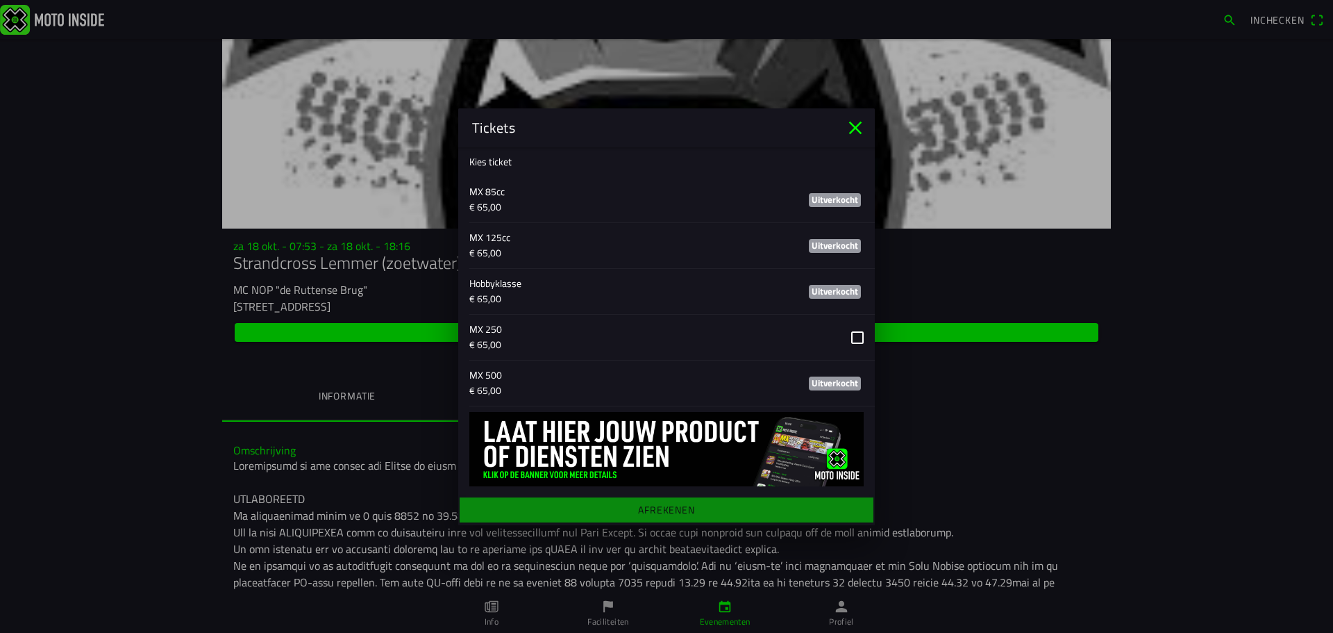
click at [857, 337] on button "button" at bounding box center [671, 337] width 405 height 45
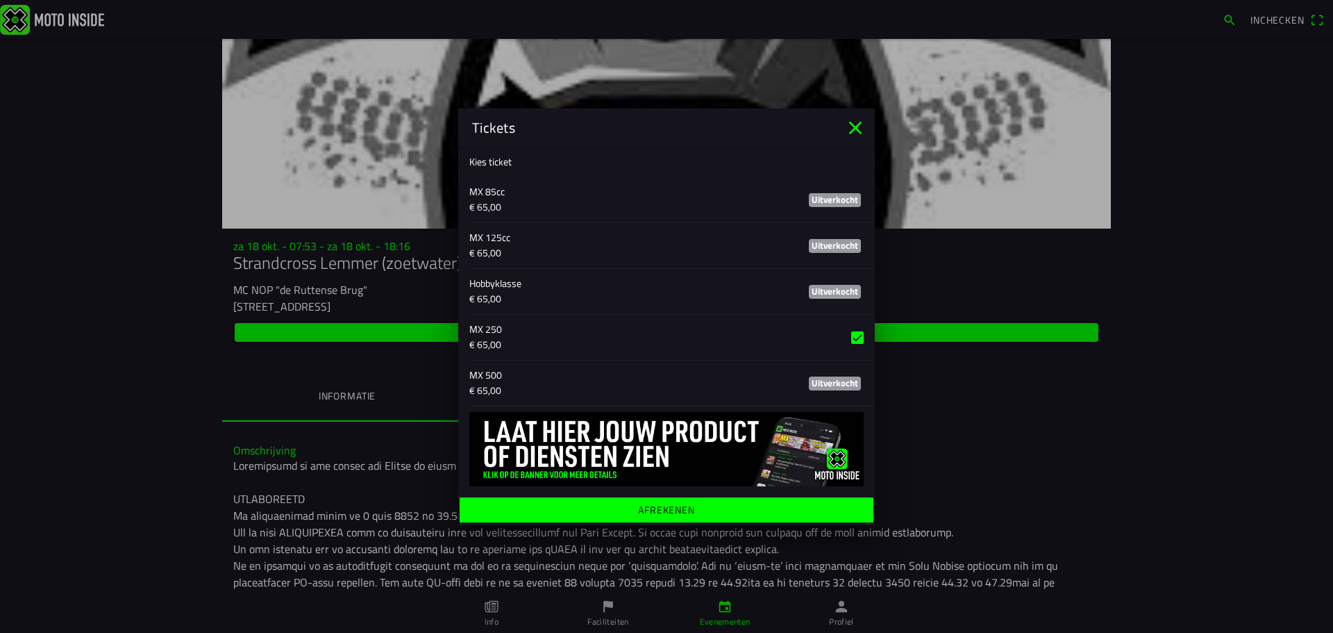
click at [780, 505] on span "Afrekenen" at bounding box center [666, 508] width 392 height 25
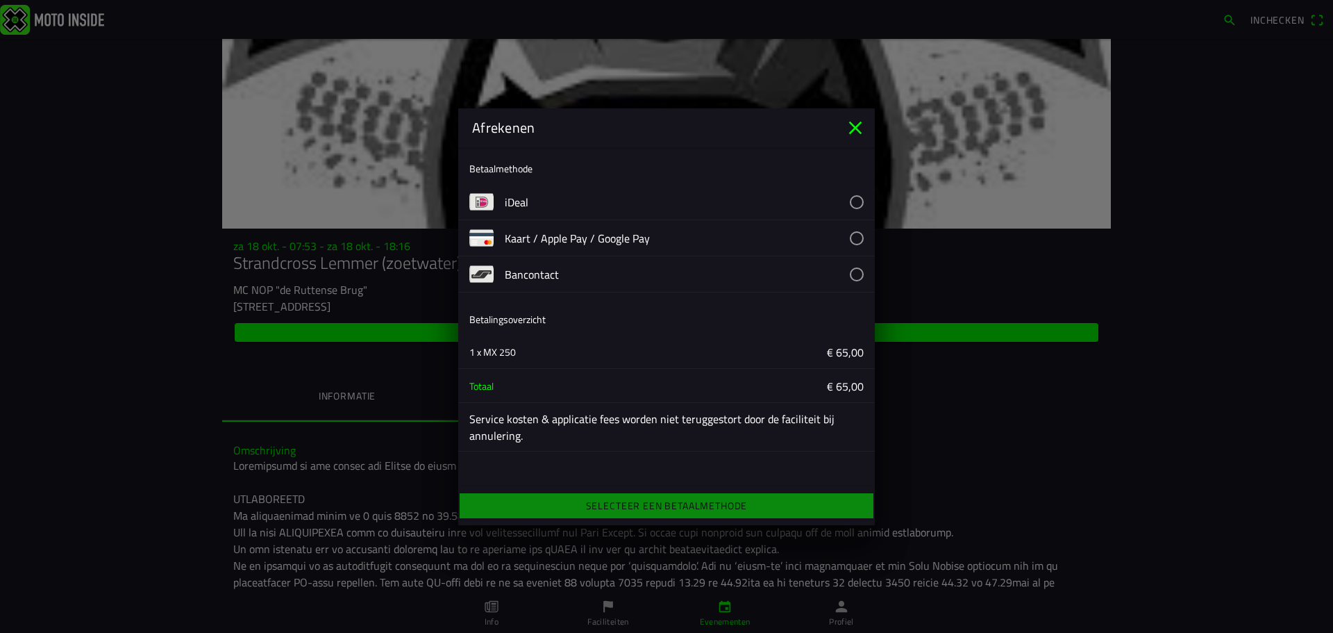
click at [858, 207] on button "button" at bounding box center [690, 201] width 370 height 35
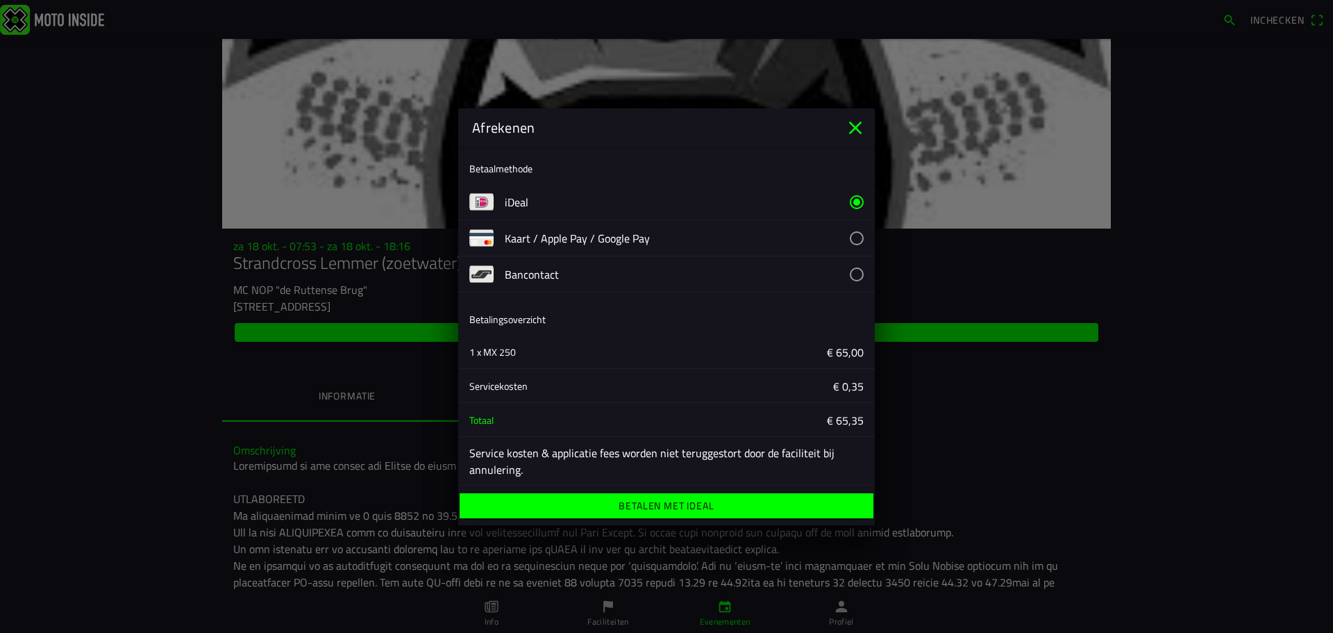
click at [698, 506] on ion-label "Betalen met iDeal" at bounding box center [666, 506] width 95 height 10
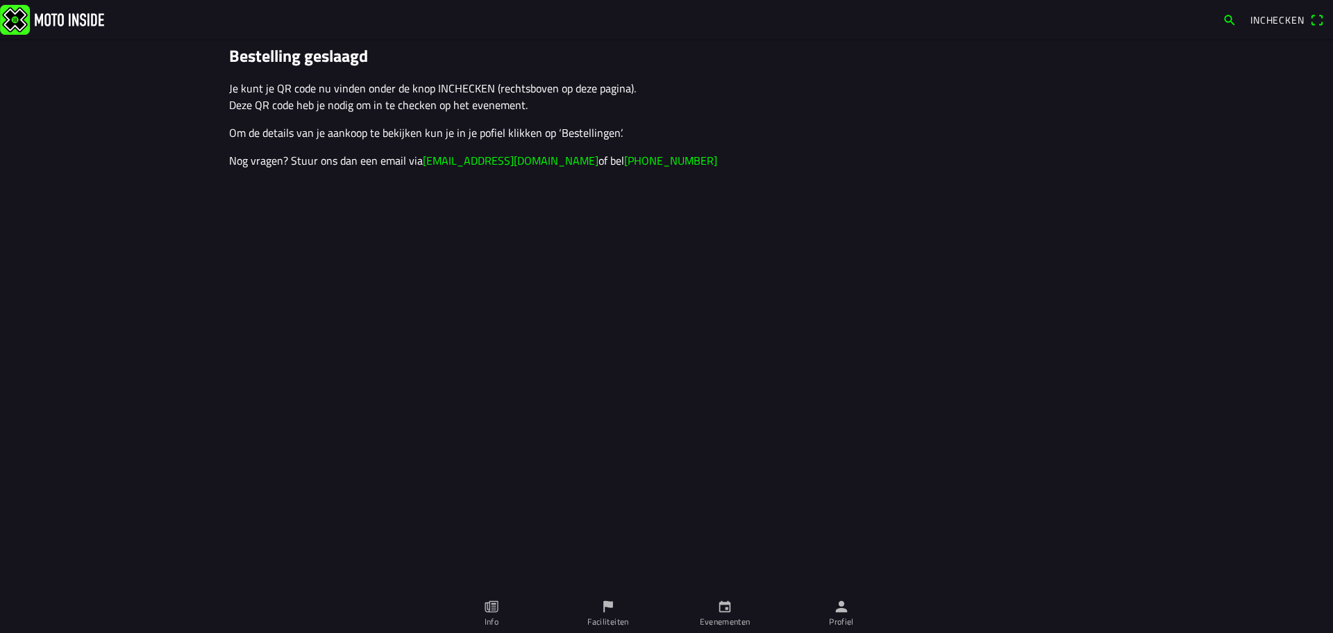
click at [850, 603] on link "Profiel" at bounding box center [841, 613] width 117 height 39
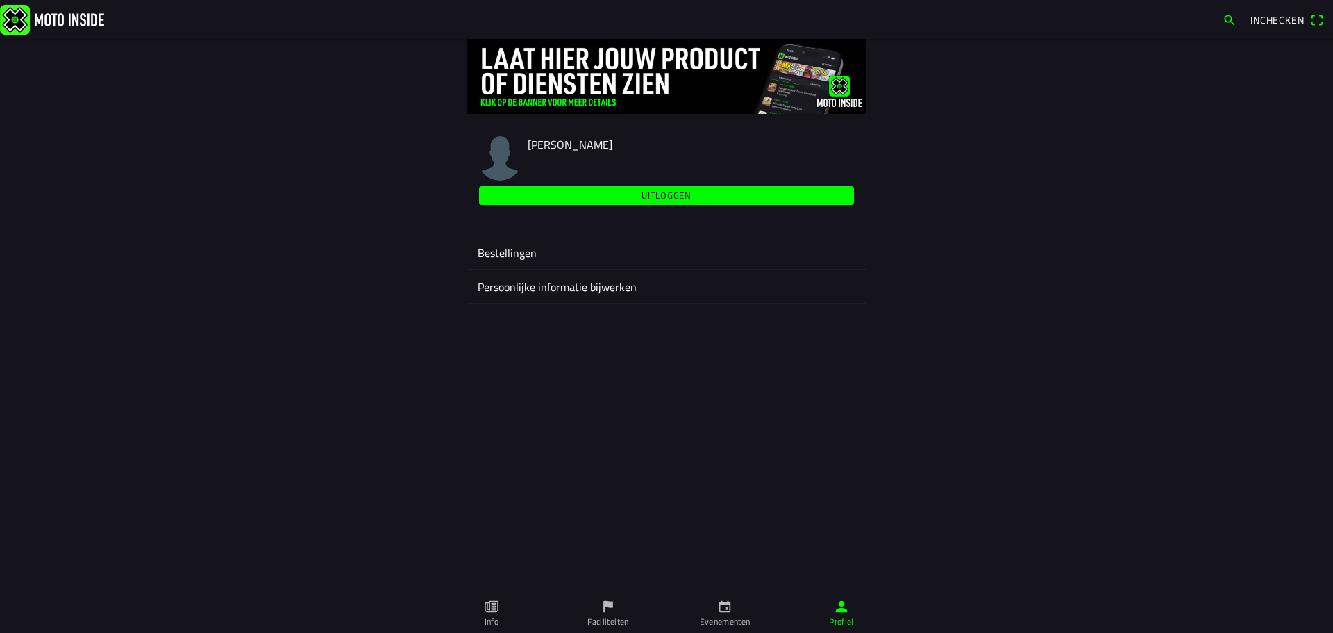
click at [711, 192] on span "Uitloggen" at bounding box center [666, 195] width 359 height 19
